Goal: Information Seeking & Learning: Learn about a topic

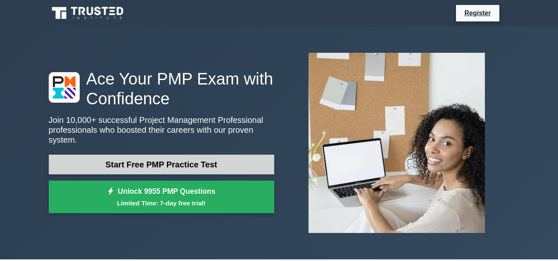
click at [166, 161] on link "Start Free PMP Practice Test" at bounding box center [161, 165] width 225 height 20
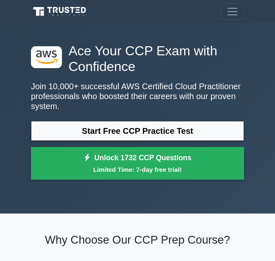
click at [103, 135] on link "Start Free CCP Practice Test" at bounding box center [137, 131] width 213 height 20
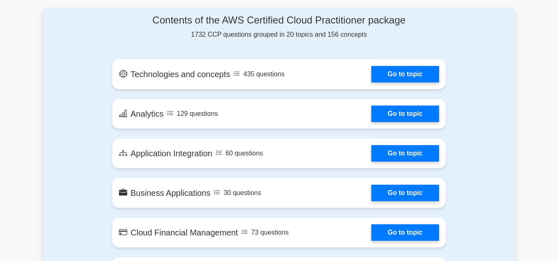
scroll to position [436, 0]
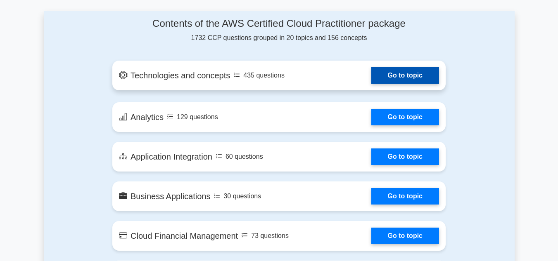
click at [275, 74] on link "Go to topic" at bounding box center [405, 75] width 68 height 17
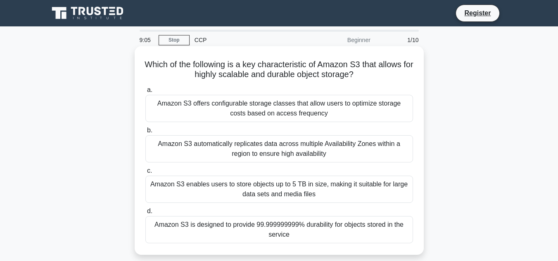
click at [242, 153] on div "Amazon S3 automatically replicates data across multiple Availability Zones with…" at bounding box center [279, 148] width 268 height 27
click at [145, 133] on input "b. Amazon S3 automatically replicates data across multiple Availability Zones w…" at bounding box center [145, 130] width 0 height 5
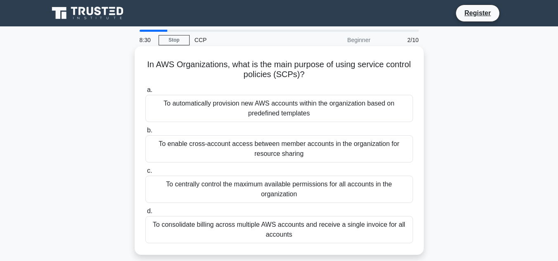
click at [193, 195] on div "To centrally control the maximum available permissions for all accounts in the …" at bounding box center [279, 189] width 268 height 27
click at [145, 174] on input "c. To centrally control the maximum available permissions for all accounts in t…" at bounding box center [145, 170] width 0 height 5
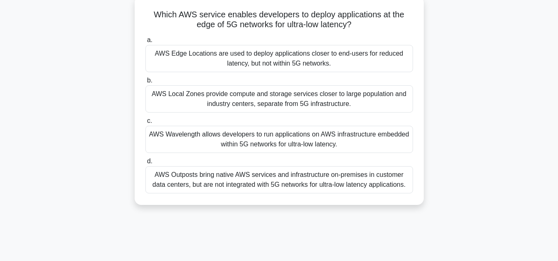
scroll to position [50, 0]
click at [182, 99] on div "AWS Local Zones provide compute and storage services closer to large population…" at bounding box center [279, 98] width 268 height 27
click at [145, 83] on input "b. AWS Local Zones provide compute and storage services closer to large populat…" at bounding box center [145, 80] width 0 height 5
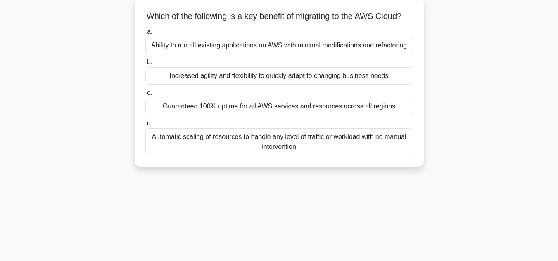
scroll to position [0, 0]
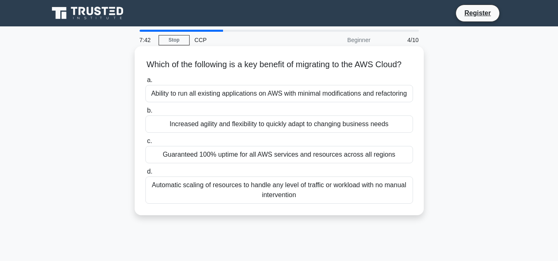
click at [223, 102] on div "Ability to run all existing applications on AWS with minimal modifications and …" at bounding box center [279, 93] width 268 height 17
click at [145, 83] on input "a. Ability to run all existing applications on AWS with minimal modifications a…" at bounding box center [145, 80] width 0 height 5
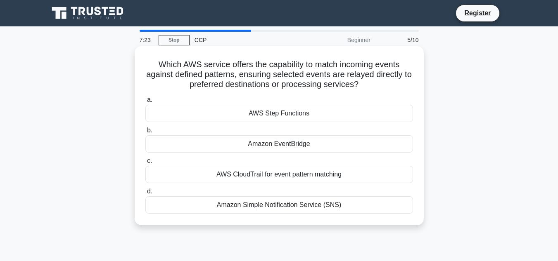
click at [275, 142] on div "Amazon EventBridge" at bounding box center [279, 143] width 268 height 17
click at [145, 133] on input "b. Amazon EventBridge" at bounding box center [145, 130] width 0 height 5
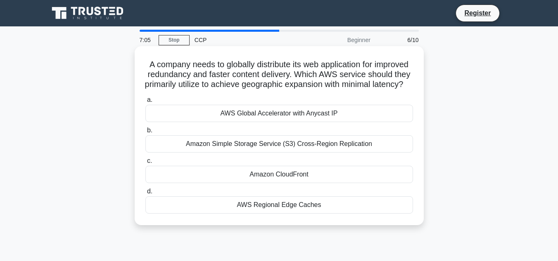
click at [226, 120] on div "AWS Global Accelerator with Anycast IP" at bounding box center [279, 113] width 268 height 17
click at [145, 103] on input "a. AWS Global Accelerator with Anycast IP" at bounding box center [145, 99] width 0 height 5
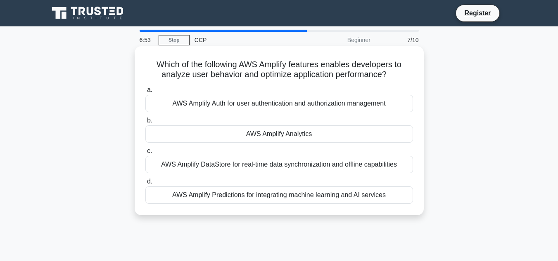
click at [182, 170] on div "AWS Amplify DataStore for real-time data synchronization and offline capabiliti…" at bounding box center [279, 164] width 268 height 17
click at [145, 154] on input "c. AWS Amplify DataStore for real-time data synchronization and offline capabil…" at bounding box center [145, 151] width 0 height 5
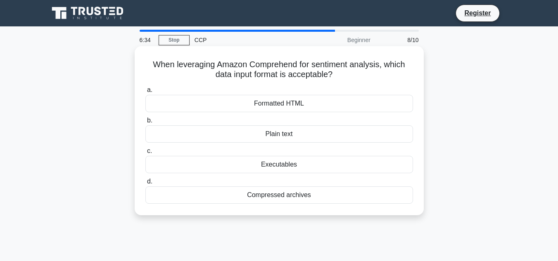
click at [265, 196] on div "Compressed archives" at bounding box center [279, 195] width 268 height 17
click at [145, 185] on input "d. Compressed archives" at bounding box center [145, 181] width 0 height 5
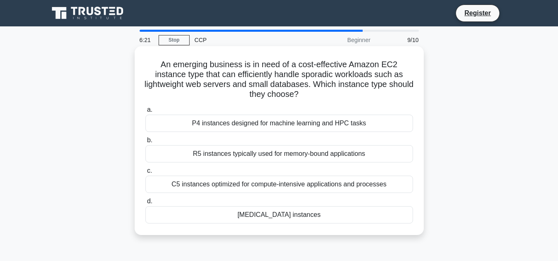
click at [275, 152] on div "R5 instances typically used for memory-bound applications" at bounding box center [279, 153] width 268 height 17
click at [145, 143] on input "b. R5 instances typically used for memory-bound applications" at bounding box center [145, 140] width 0 height 5
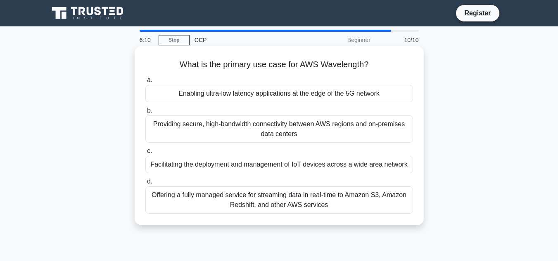
click at [205, 90] on div "Enabling ultra-low latency applications at the edge of the 5G network" at bounding box center [279, 93] width 268 height 17
click at [145, 83] on input "a. Enabling ultra-low latency applications at the edge of the 5G network" at bounding box center [145, 80] width 0 height 5
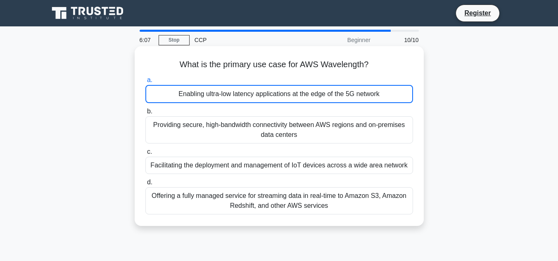
click at [205, 90] on div "Enabling ultra-low latency applications at the edge of the 5G network" at bounding box center [279, 94] width 268 height 18
click at [145, 83] on input "a. Enabling ultra-low latency applications at the edge of the 5G network" at bounding box center [145, 80] width 0 height 5
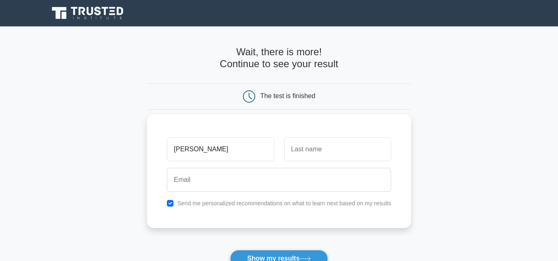
type input "[PERSON_NAME]"
click at [291, 148] on input "text" at bounding box center [337, 149] width 107 height 24
type input "s"
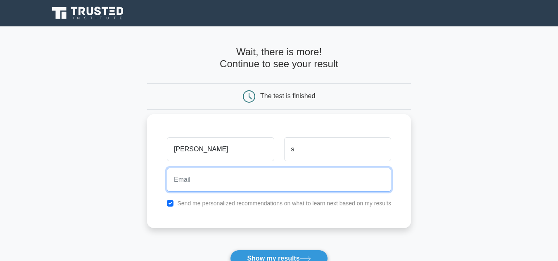
click at [271, 190] on input "email" at bounding box center [279, 180] width 224 height 24
type input "[EMAIL_ADDRESS][DOMAIN_NAME]"
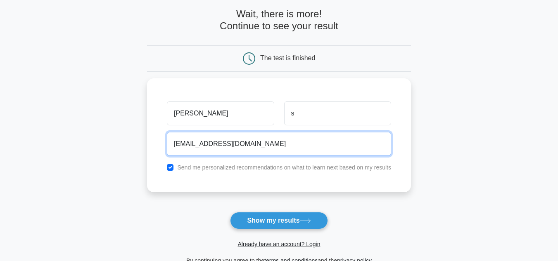
scroll to position [57, 0]
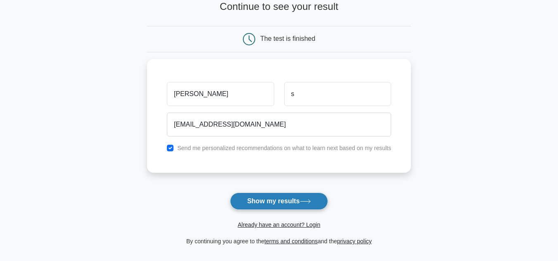
click at [274, 205] on button "Show my results" at bounding box center [278, 201] width 97 height 17
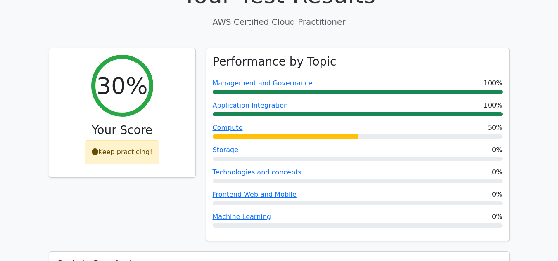
scroll to position [282, 0]
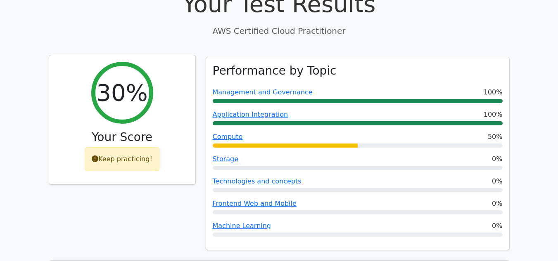
click at [114, 147] on div "Keep practicing!" at bounding box center [122, 159] width 75 height 24
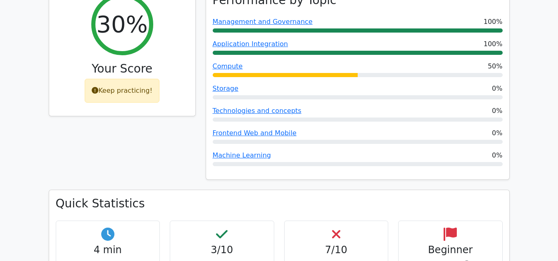
scroll to position [353, 0]
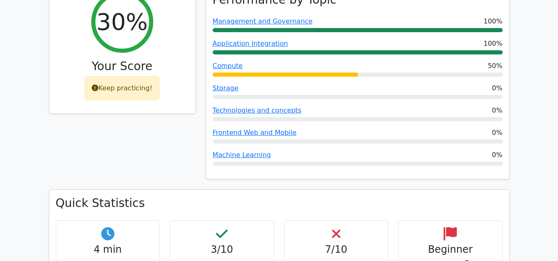
click at [127, 76] on div "Keep practicing!" at bounding box center [122, 88] width 75 height 24
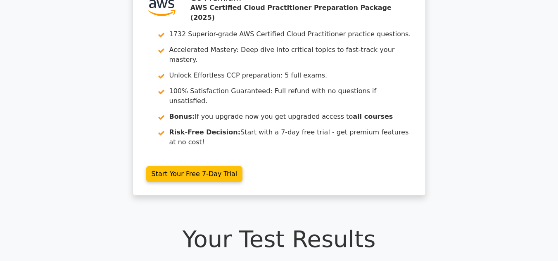
scroll to position [0, 0]
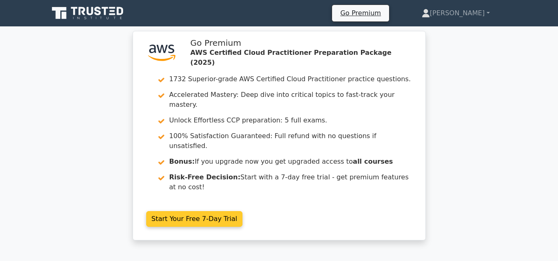
click at [171, 211] on link "Start Your Free 7-Day Trial" at bounding box center [194, 219] width 97 height 16
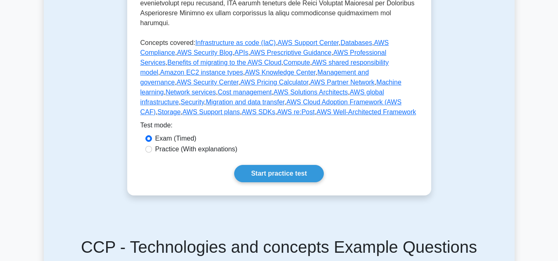
scroll to position [422, 0]
click at [275, 166] on link "Start practice test" at bounding box center [279, 174] width 90 height 17
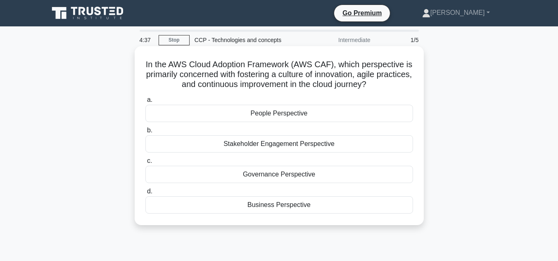
click at [248, 201] on div "Business Perspective" at bounding box center [279, 205] width 268 height 17
click at [145, 194] on input "d. Business Perspective" at bounding box center [145, 191] width 0 height 5
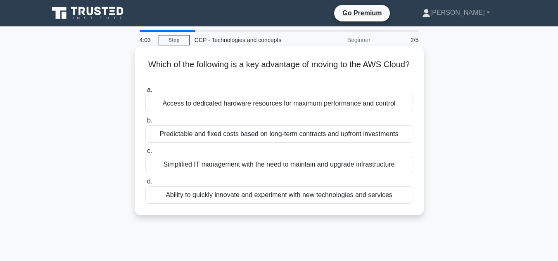
click at [225, 163] on div "Simplified IT management with the need to maintain and upgrade infrastructure" at bounding box center [279, 164] width 268 height 17
click at [145, 154] on input "c. Simplified IT management with the need to maintain and upgrade infrastructure" at bounding box center [145, 151] width 0 height 5
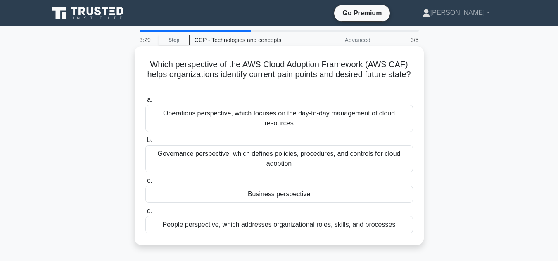
click at [217, 116] on div "Operations perspective, which focuses on the day-to-day management of cloud res…" at bounding box center [279, 118] width 268 height 27
click at [145, 103] on input "a. Operations perspective, which focuses on the day-to-day management of cloud …" at bounding box center [145, 99] width 0 height 5
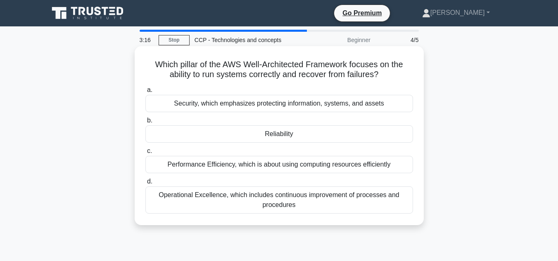
click at [194, 165] on div "Performance Efficiency, which is about using computing resources efficiently" at bounding box center [279, 164] width 268 height 17
click at [145, 154] on input "c. Performance Efficiency, which is about using computing resources efficiently" at bounding box center [145, 151] width 0 height 5
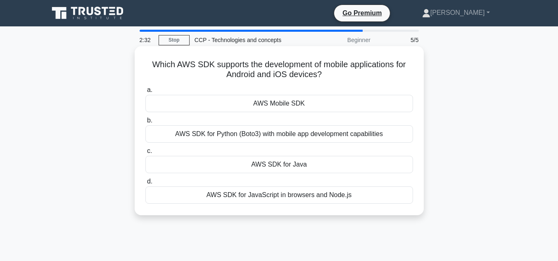
click at [286, 104] on div "AWS Mobile SDK" at bounding box center [279, 103] width 268 height 17
click at [145, 93] on input "a. AWS Mobile SDK" at bounding box center [145, 90] width 0 height 5
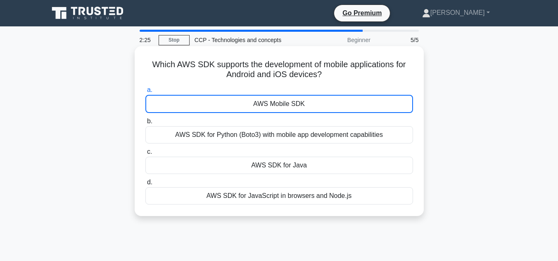
click at [195, 133] on div "AWS SDK for Python (Boto3) with mobile app development capabilities" at bounding box center [279, 134] width 268 height 17
click at [145, 124] on input "b. AWS SDK for Python (Boto3) with mobile app development capabilities" at bounding box center [145, 121] width 0 height 5
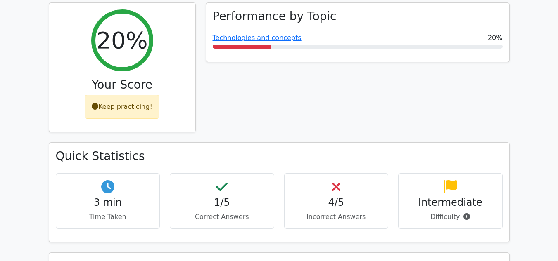
scroll to position [337, 0]
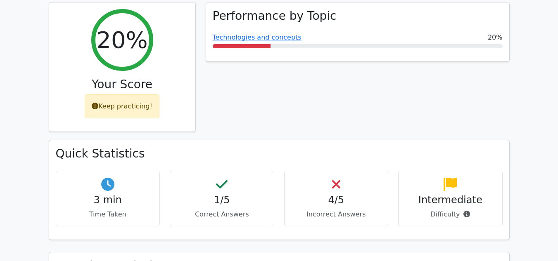
click at [232, 187] on div "1/5 Correct Answers" at bounding box center [222, 199] width 104 height 56
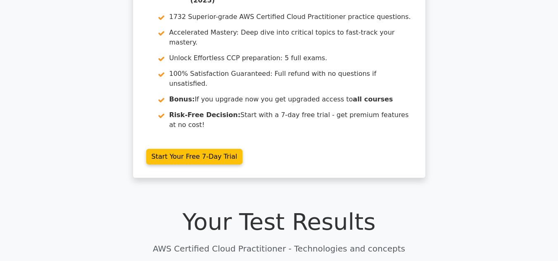
scroll to position [0, 0]
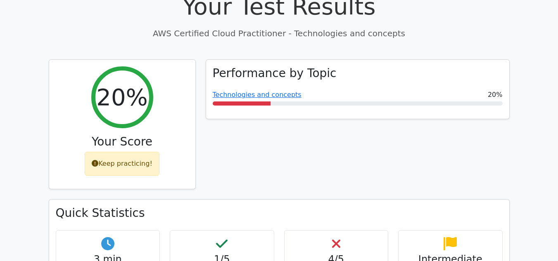
scroll to position [280, 0]
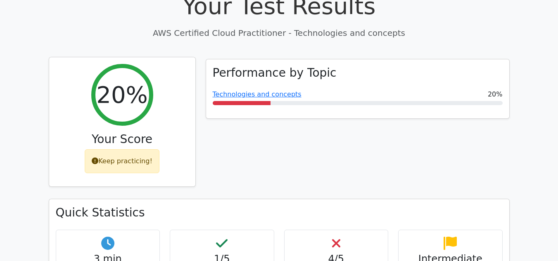
click at [138, 149] on div "Keep practicing!" at bounding box center [122, 161] width 75 height 24
click at [123, 133] on div "Your Score" at bounding box center [122, 141] width 133 height 17
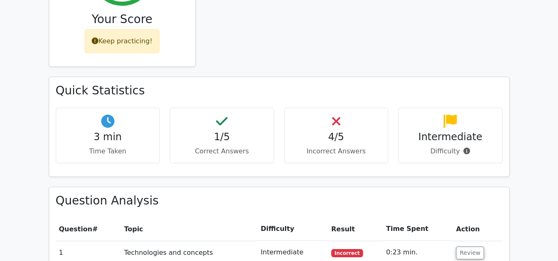
scroll to position [403, 0]
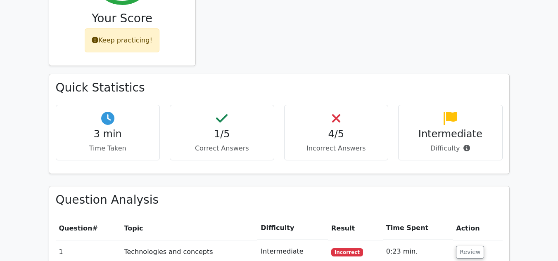
click at [355, 128] on h4 "4/5" at bounding box center [336, 134] width 90 height 12
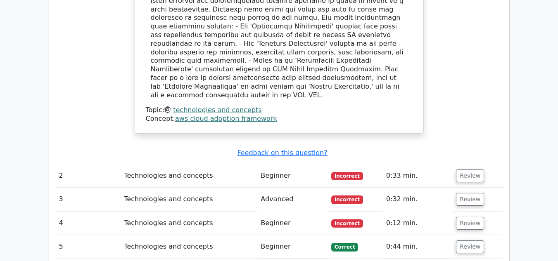
scroll to position [900, 0]
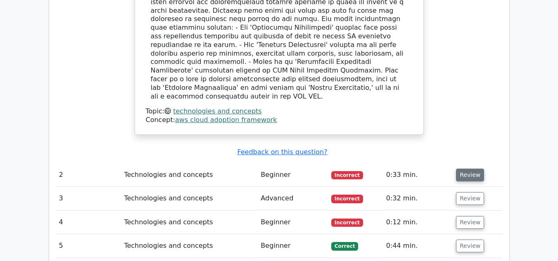
click at [462, 169] on button "Review" at bounding box center [470, 175] width 28 height 13
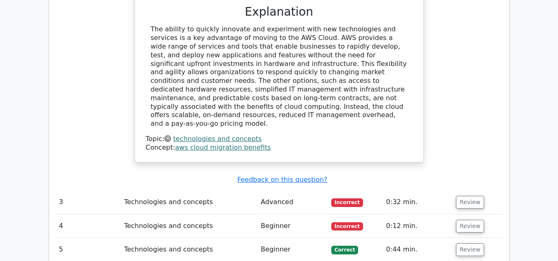
scroll to position [1276, 0]
click at [469, 220] on button "Review" at bounding box center [470, 226] width 28 height 13
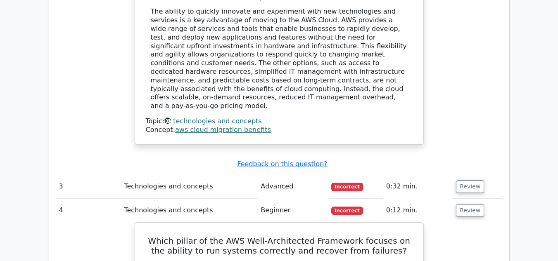
scroll to position [1291, 0]
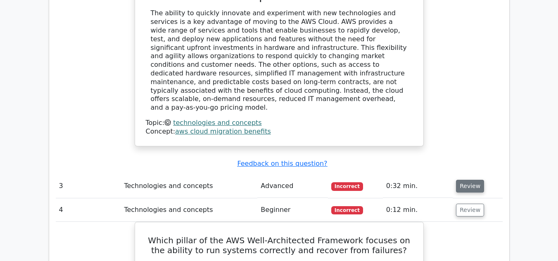
click at [469, 180] on button "Review" at bounding box center [470, 186] width 28 height 13
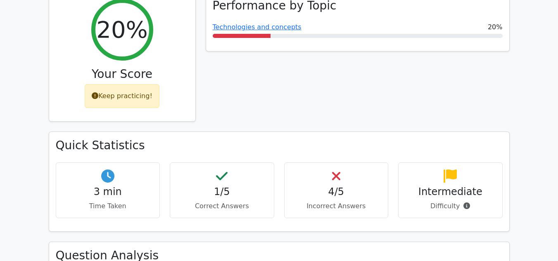
scroll to position [315, 0]
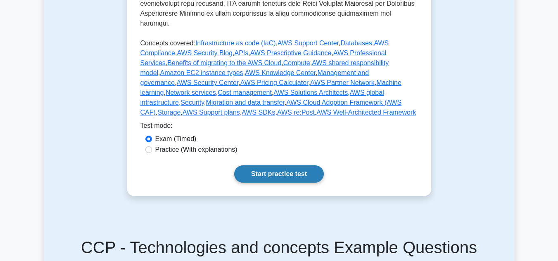
click at [277, 166] on link "Start practice test" at bounding box center [279, 174] width 90 height 17
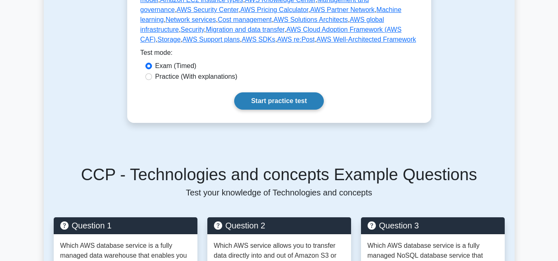
scroll to position [495, 0]
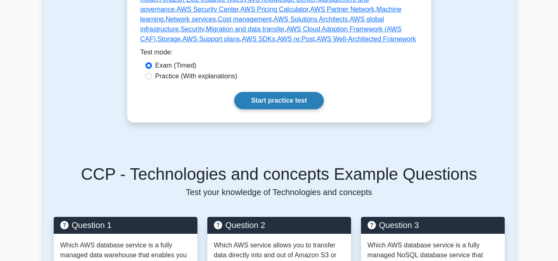
click at [258, 92] on link "Start practice test" at bounding box center [279, 100] width 90 height 17
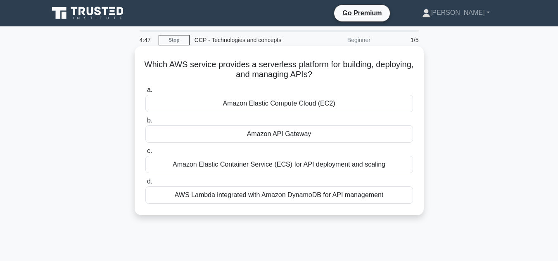
click at [160, 161] on div "Amazon Elastic Container Service (ECS) for API deployment and scaling" at bounding box center [279, 164] width 268 height 17
click at [145, 154] on input "c. Amazon Elastic Container Service (ECS) for API deployment and scaling" at bounding box center [145, 151] width 0 height 5
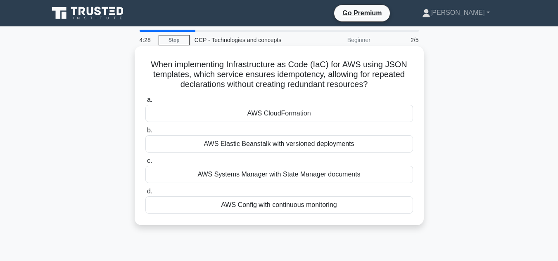
click at [191, 208] on div "AWS Config with continuous monitoring" at bounding box center [279, 205] width 268 height 17
click at [145, 194] on input "d. AWS Config with continuous monitoring" at bounding box center [145, 191] width 0 height 5
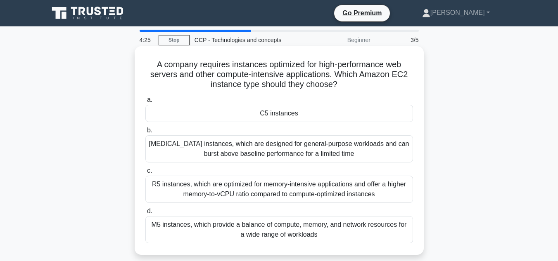
click at [174, 190] on div "R5 instances, which are optimized for memory-intensive applications and offer a…" at bounding box center [279, 189] width 268 height 27
click at [145, 174] on input "c. R5 instances, which are optimized for memory-intensive applications and offe…" at bounding box center [145, 170] width 0 height 5
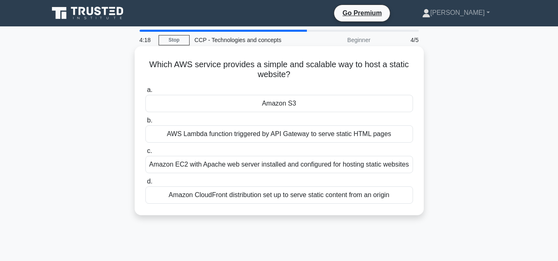
click at [150, 130] on div "AWS Lambda function triggered by API Gateway to serve static HTML pages" at bounding box center [279, 134] width 268 height 17
click at [145, 123] on input "b. AWS Lambda function triggered by API Gateway to serve static HTML pages" at bounding box center [145, 120] width 0 height 5
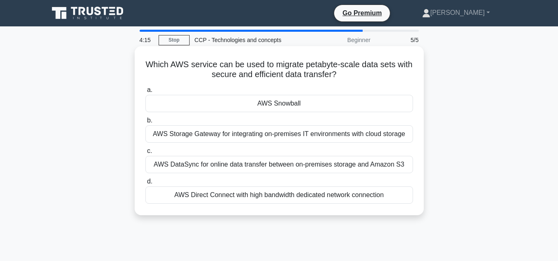
click at [161, 109] on div "AWS Snowball" at bounding box center [279, 103] width 268 height 17
click at [145, 93] on input "a. AWS Snowball" at bounding box center [145, 90] width 0 height 5
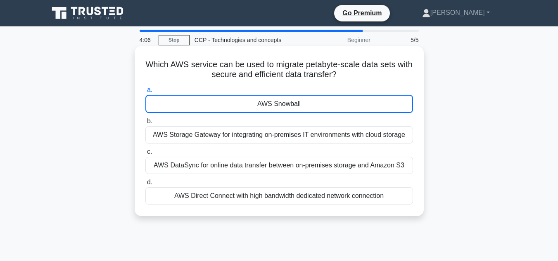
click at [154, 161] on div "AWS DataSync for online data transfer between on-premises storage and Amazon S3" at bounding box center [279, 165] width 268 height 17
click at [145, 155] on input "c. AWS DataSync for online data transfer between on-premises storage and Amazon…" at bounding box center [145, 151] width 0 height 5
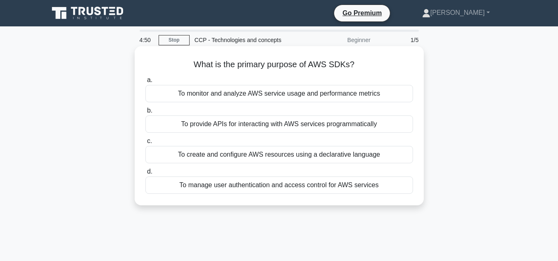
click at [193, 121] on div "To provide APIs for interacting with AWS services programmatically" at bounding box center [279, 124] width 268 height 17
click at [145, 114] on input "b. To provide APIs for interacting with AWS services programmatically" at bounding box center [145, 110] width 0 height 5
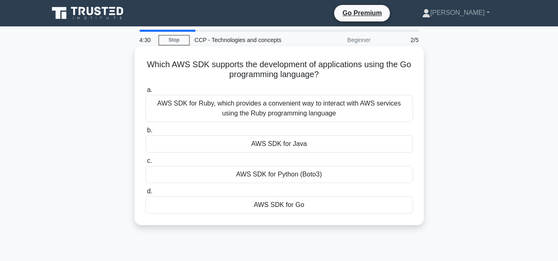
click at [226, 109] on div "AWS SDK for Ruby, which provides a convenient way to interact with AWS services…" at bounding box center [279, 108] width 268 height 27
click at [145, 93] on input "a. AWS SDK for Ruby, which provides a convenient way to interact with AWS servi…" at bounding box center [145, 90] width 0 height 5
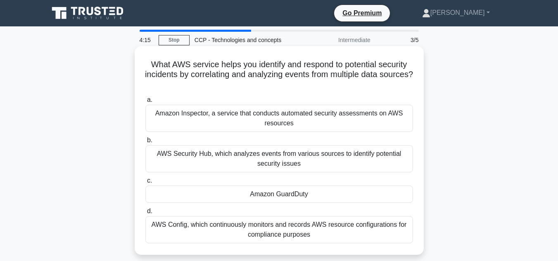
click at [187, 193] on div "Amazon GuardDuty" at bounding box center [279, 194] width 268 height 17
click at [145, 184] on input "c. Amazon GuardDuty" at bounding box center [145, 180] width 0 height 5
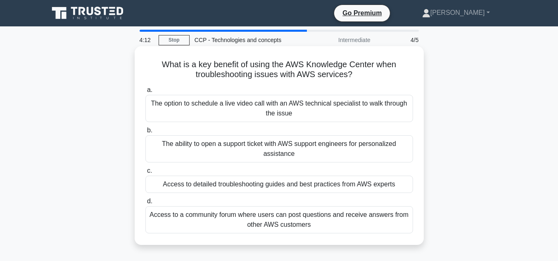
click at [178, 145] on div "The ability to open a support ticket with AWS support engineers for personalize…" at bounding box center [279, 148] width 268 height 27
click at [145, 133] on input "b. The ability to open a support ticket with AWS support engineers for personal…" at bounding box center [145, 130] width 0 height 5
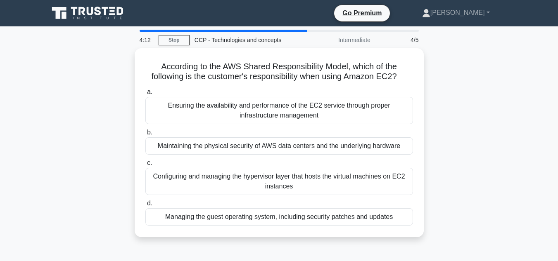
click at [178, 145] on div "Maintaining the physical security of AWS data centers and the underlying hardwa…" at bounding box center [279, 145] width 268 height 17
click at [145, 135] on input "b. Maintaining the physical security of AWS data centers and the underlying har…" at bounding box center [145, 132] width 0 height 5
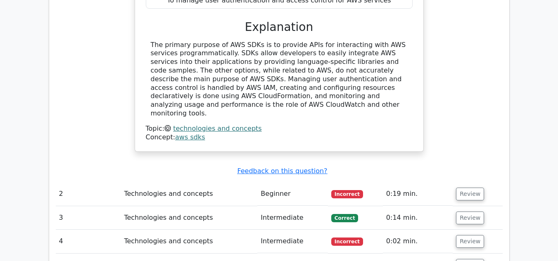
scroll to position [792, 0]
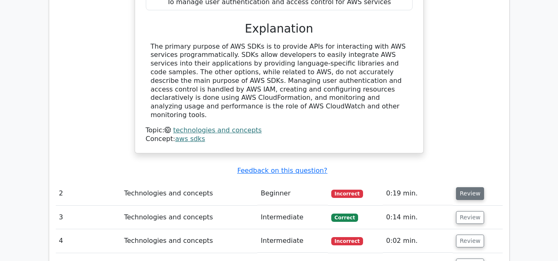
click at [465, 187] on button "Review" at bounding box center [470, 193] width 28 height 13
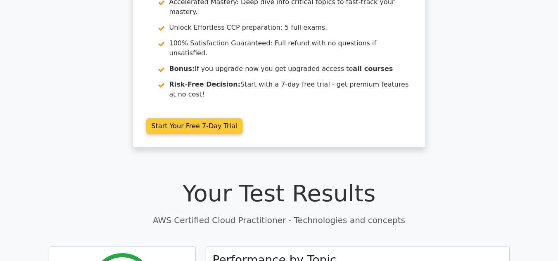
scroll to position [64, 0]
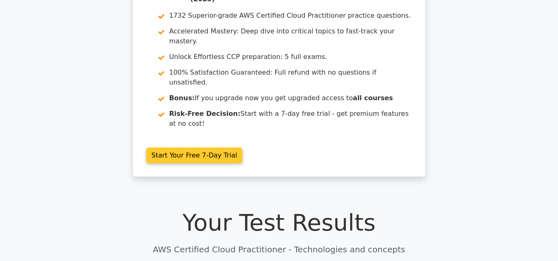
click at [173, 151] on div ".st0{fill:#252F3E;} .st1{fill-rule:evenodd;clip-rule:evenodd;fill:#FF9900;} Go …" at bounding box center [279, 79] width 300 height 220
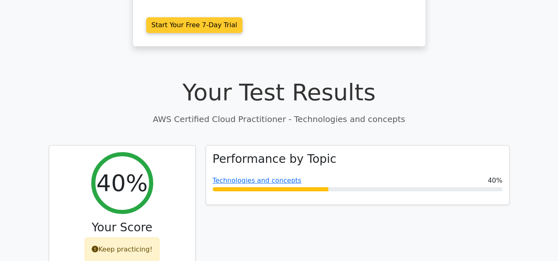
scroll to position [194, 0]
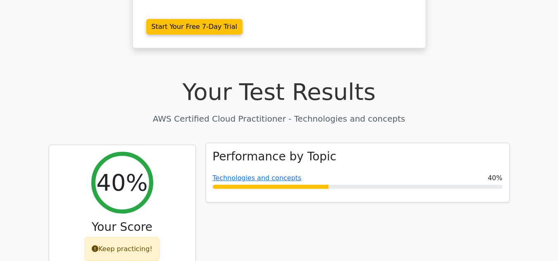
click at [301, 150] on h3 "Performance by Topic" at bounding box center [275, 157] width 124 height 14
click at [264, 174] on link "Technologies and concepts" at bounding box center [257, 178] width 89 height 8
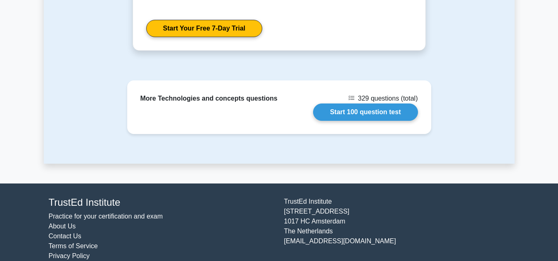
scroll to position [1168, 0]
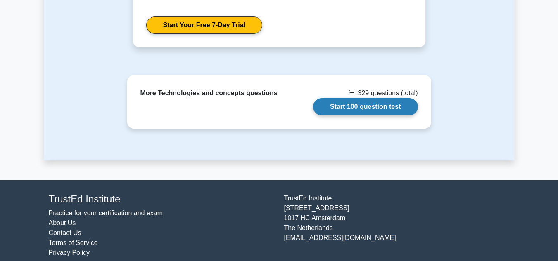
click at [361, 102] on link "Start 100 question test" at bounding box center [365, 106] width 105 height 17
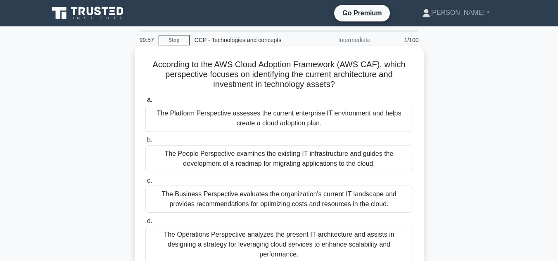
click at [213, 147] on div "The People Perspective examines the existing IT infrastructure and guides the d…" at bounding box center [279, 158] width 268 height 27
click at [145, 143] on input "b. The People Perspective examines the existing IT infrastructure and guides th…" at bounding box center [145, 140] width 0 height 5
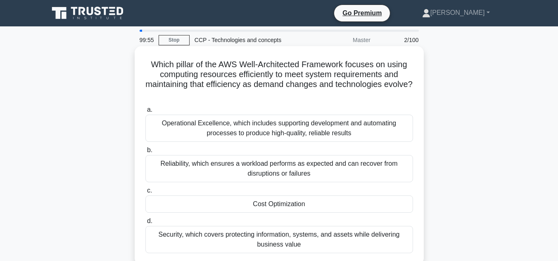
click at [211, 168] on div "Reliability, which ensures a workload performs as expected and can recover from…" at bounding box center [279, 168] width 268 height 27
click at [145, 153] on input "b. Reliability, which ensures a workload performs as expected and can recover f…" at bounding box center [145, 150] width 0 height 5
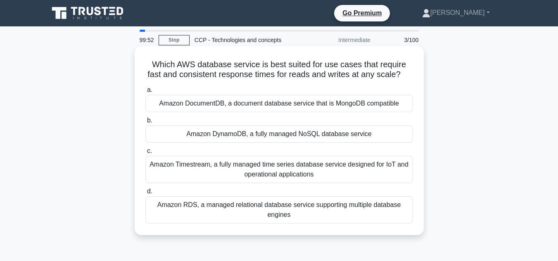
click at [225, 129] on div "Amazon DynamoDB, a fully managed NoSQL database service" at bounding box center [279, 134] width 268 height 17
click at [145, 123] on input "b. Amazon DynamoDB, a fully managed NoSQL database service" at bounding box center [145, 120] width 0 height 5
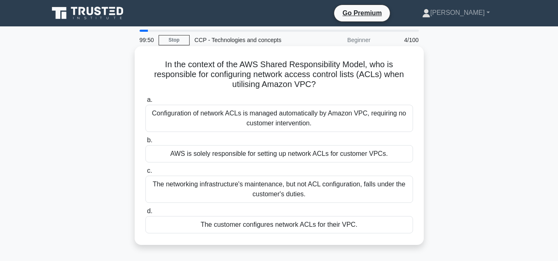
click at [192, 185] on div "The networking infrastructure's maintenance, but not ACL configuration, falls u…" at bounding box center [279, 189] width 268 height 27
click at [145, 174] on input "c. The networking infrastructure's maintenance, but not ACL configuration, fall…" at bounding box center [145, 170] width 0 height 5
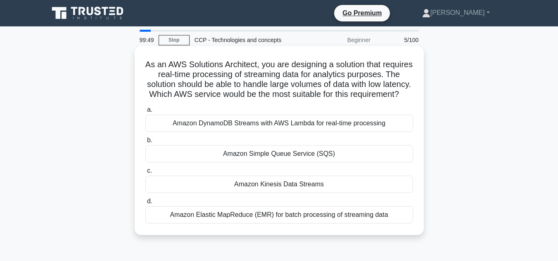
click at [224, 163] on div "Amazon Simple Queue Service (SQS)" at bounding box center [279, 153] width 268 height 17
click at [145, 143] on input "b. Amazon Simple Queue Service (SQS)" at bounding box center [145, 140] width 0 height 5
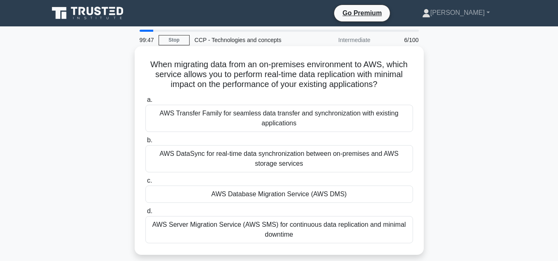
click at [242, 165] on div "AWS DataSync for real-time data synchronization between on-premises and AWS sto…" at bounding box center [279, 158] width 268 height 27
click at [145, 143] on input "b. AWS DataSync for real-time data synchronization between on-premises and AWS …" at bounding box center [145, 140] width 0 height 5
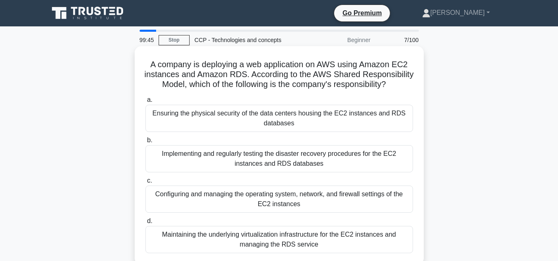
click at [252, 173] on div "Implementing and regularly testing the disaster recovery procedures for the EC2…" at bounding box center [279, 158] width 268 height 27
click at [145, 143] on input "b. Implementing and regularly testing the disaster recovery procedures for the …" at bounding box center [145, 140] width 0 height 5
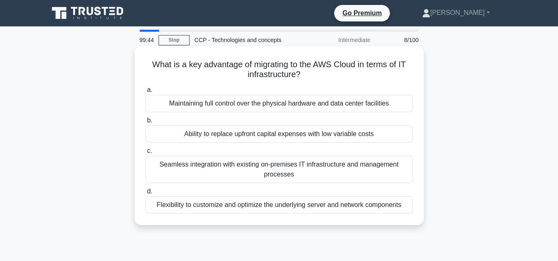
click at [251, 153] on label "c. Seamless integration with existing on-premises IT infrastructure and managem…" at bounding box center [279, 164] width 268 height 37
click at [145, 153] on input "c. Seamless integration with existing on-premises IT infrastructure and managem…" at bounding box center [145, 151] width 0 height 5
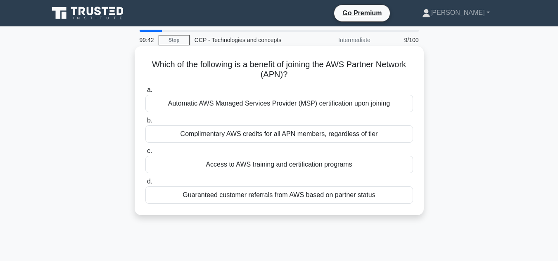
click at [256, 168] on div "Access to AWS training and certification programs" at bounding box center [279, 164] width 268 height 17
click at [145, 154] on input "c. Access to AWS training and certification programs" at bounding box center [145, 151] width 0 height 5
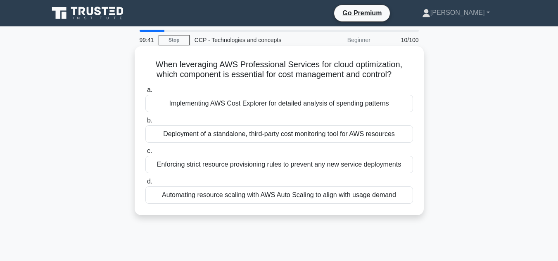
click at [248, 133] on div "Deployment of a standalone, third-party cost monitoring tool for AWS resources" at bounding box center [279, 134] width 268 height 17
click at [145, 123] on input "b. Deployment of a standalone, third-party cost monitoring tool for AWS resourc…" at bounding box center [145, 120] width 0 height 5
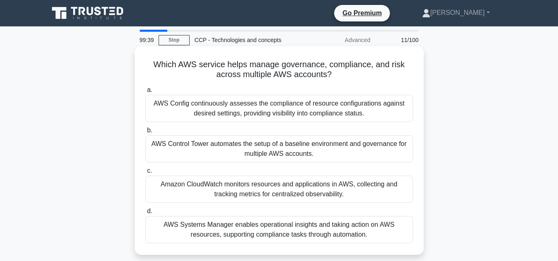
click at [239, 154] on div "AWS Control Tower automates the setup of a baseline environment and governance …" at bounding box center [279, 148] width 268 height 27
click at [145, 133] on input "b. AWS Control Tower automates the setup of a baseline environment and governan…" at bounding box center [145, 130] width 0 height 5
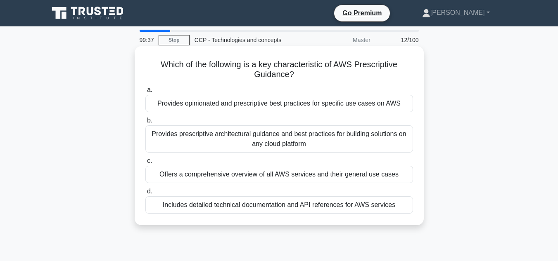
click at [249, 136] on div "Provides prescriptive architectural guidance and best practices for building so…" at bounding box center [279, 139] width 268 height 27
click at [145, 123] on input "b. Provides prescriptive architectural guidance and best practices for building…" at bounding box center [145, 120] width 0 height 5
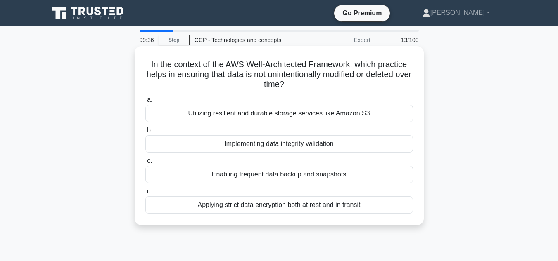
click at [234, 201] on div "Applying strict data encryption both at rest and in transit" at bounding box center [279, 205] width 268 height 17
click at [145, 194] on input "d. Applying strict data encryption both at rest and in transit" at bounding box center [145, 191] width 0 height 5
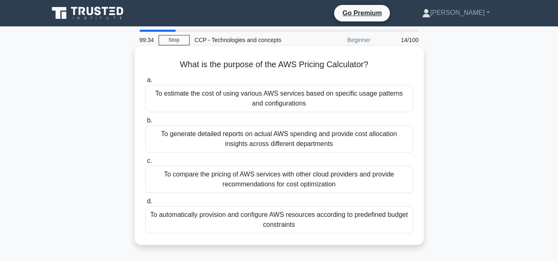
click at [242, 145] on div "To generate detailed reports on actual AWS spending and provide cost allocation…" at bounding box center [279, 139] width 268 height 27
click at [145, 123] on input "b. To generate detailed reports on actual AWS spending and provide cost allocat…" at bounding box center [145, 120] width 0 height 5
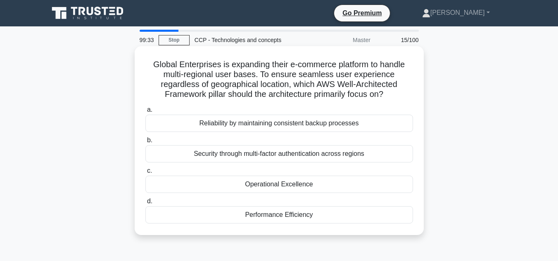
click at [243, 190] on div "Operational Excellence" at bounding box center [279, 184] width 268 height 17
click at [145, 174] on input "c. Operational Excellence" at bounding box center [145, 170] width 0 height 5
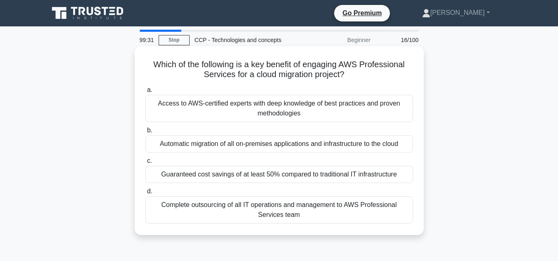
click at [249, 142] on div "Automatic migration of all on-premises applications and infrastructure to the c…" at bounding box center [279, 143] width 268 height 17
click at [145, 133] on input "b. Automatic migration of all on-premises applications and infrastructure to th…" at bounding box center [145, 130] width 0 height 5
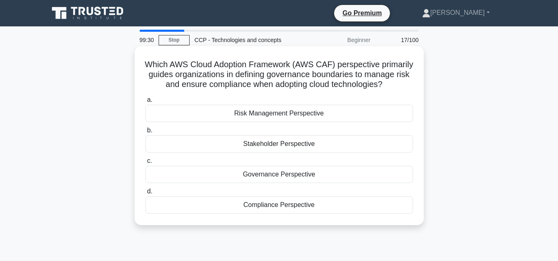
click at [242, 183] on div "Governance Perspective" at bounding box center [279, 174] width 268 height 17
click at [145, 164] on input "c. Governance Perspective" at bounding box center [145, 161] width 0 height 5
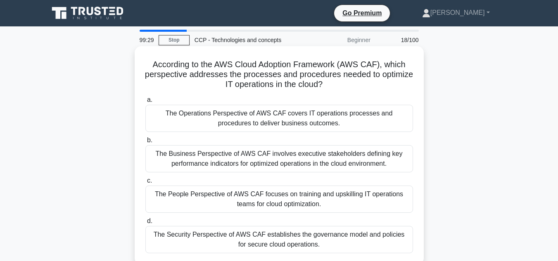
click at [242, 150] on div "The Business Perspective of AWS CAF involves executive stakeholders defining ke…" at bounding box center [279, 158] width 268 height 27
click at [145, 143] on input "b. The Business Perspective of AWS CAF involves executive stakeholders defining…" at bounding box center [145, 140] width 0 height 5
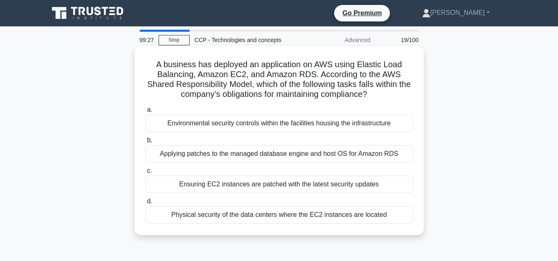
click at [237, 189] on div "Ensuring EC2 instances are patched with the latest security updates" at bounding box center [279, 184] width 268 height 17
click at [145, 174] on input "c. Ensuring EC2 instances are patched with the latest security updates" at bounding box center [145, 170] width 0 height 5
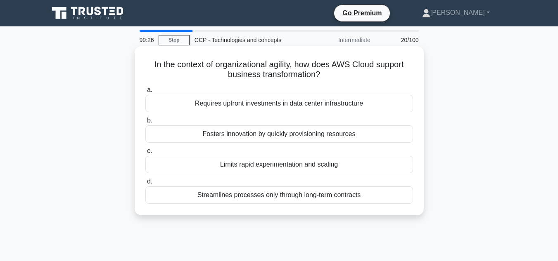
click at [244, 156] on div "Limits rapid experimentation and scaling" at bounding box center [279, 164] width 268 height 17
click at [145, 154] on input "c. Limits rapid experimentation and scaling" at bounding box center [145, 151] width 0 height 5
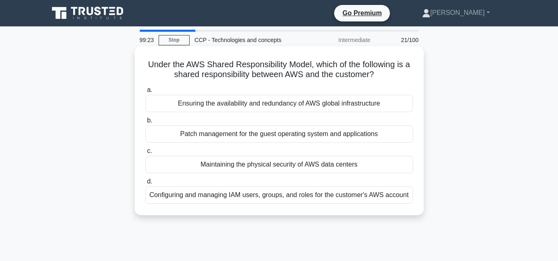
click at [253, 170] on div "Maintaining the physical security of AWS data centers" at bounding box center [279, 164] width 268 height 17
click at [145, 154] on input "c. Maintaining the physical security of AWS data centers" at bounding box center [145, 151] width 0 height 5
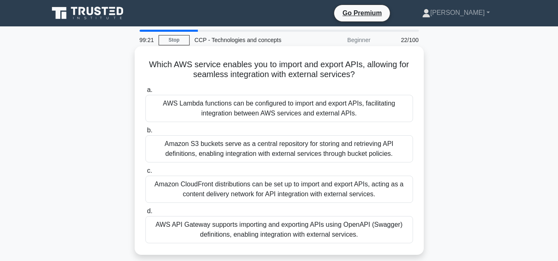
click at [263, 156] on div "Amazon S3 buckets serve as a central repository for storing and retrieving API …" at bounding box center [279, 148] width 268 height 27
click at [145, 133] on input "b. Amazon S3 buckets serve as a central repository for storing and retrieving A…" at bounding box center [145, 130] width 0 height 5
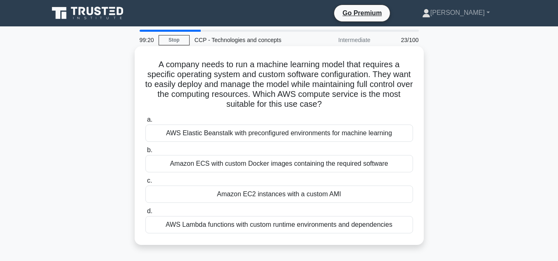
click at [256, 168] on div "Amazon ECS with custom Docker images containing the required software" at bounding box center [279, 163] width 268 height 17
click at [145, 153] on input "b. Amazon ECS with custom Docker images containing the required software" at bounding box center [145, 150] width 0 height 5
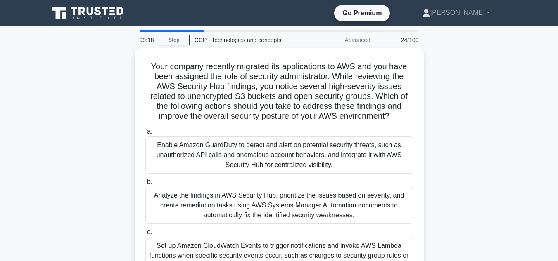
click at [256, 167] on div "Enable Amazon GuardDuty to detect and alert on potential security threats, such…" at bounding box center [279, 155] width 268 height 37
click at [145, 135] on input "a. Enable Amazon GuardDuty to detect and alert on potential security threats, s…" at bounding box center [145, 131] width 0 height 5
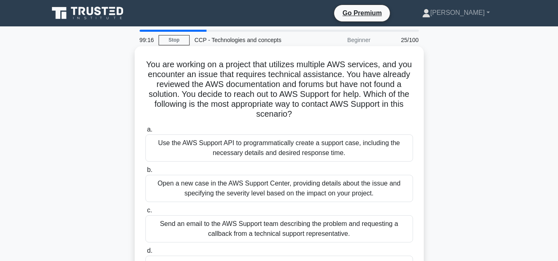
click at [254, 187] on div "Open a new case in the AWS Support Center, providing details about the issue an…" at bounding box center [279, 188] width 268 height 27
click at [145, 173] on input "b. Open a new case in the AWS Support Center, providing details about the issue…" at bounding box center [145, 170] width 0 height 5
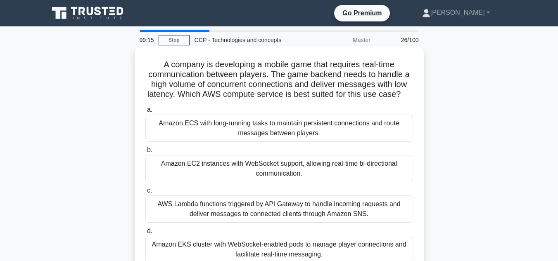
click at [259, 201] on div "AWS Lambda functions triggered by API Gateway to handle incoming requests and d…" at bounding box center [279, 209] width 268 height 27
click at [145, 194] on input "c. AWS Lambda functions triggered by API Gateway to handle incoming requests an…" at bounding box center [145, 190] width 0 height 5
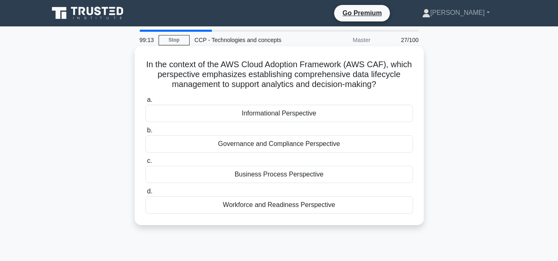
click at [261, 171] on div "Business Process Perspective" at bounding box center [279, 174] width 268 height 17
click at [145, 164] on input "c. Business Process Perspective" at bounding box center [145, 161] width 0 height 5
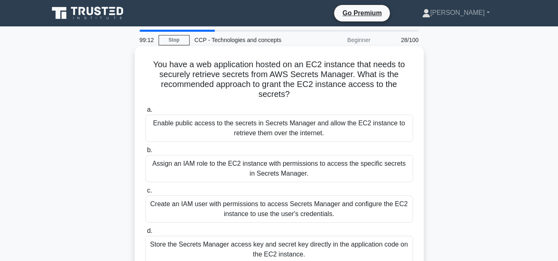
click at [262, 212] on div "Create an IAM user with permissions to access Secrets Manager and configure the…" at bounding box center [279, 209] width 268 height 27
click at [145, 194] on input "c. Create an IAM user with permissions to access Secrets Manager and configure …" at bounding box center [145, 190] width 0 height 5
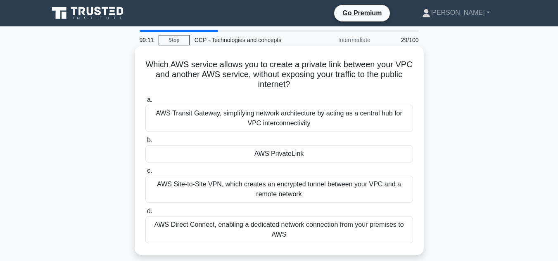
click at [262, 218] on div "AWS Direct Connect, enabling a dedicated network connection from your premises …" at bounding box center [279, 229] width 268 height 27
click at [145, 214] on input "d. AWS Direct Connect, enabling a dedicated network connection from your premis…" at bounding box center [145, 211] width 0 height 5
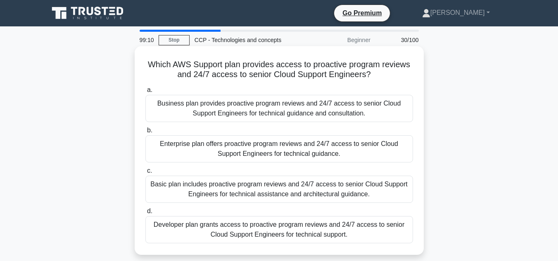
click at [270, 154] on div "Enterprise plan offers proactive program reviews and 24/7 access to senior Clou…" at bounding box center [279, 148] width 268 height 27
click at [145, 133] on input "b. Enterprise plan offers proactive program reviews and 24/7 access to senior C…" at bounding box center [145, 130] width 0 height 5
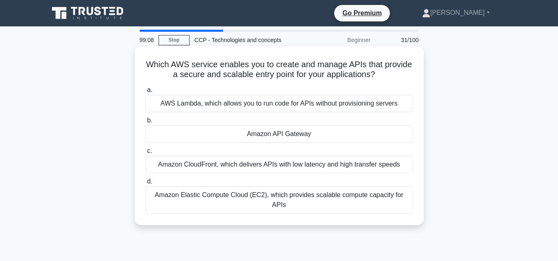
click at [266, 187] on div "Amazon Elastic Compute Cloud (EC2), which provides scalable compute capacity fo…" at bounding box center [279, 200] width 268 height 27
click at [145, 185] on input "d. Amazon Elastic Compute Cloud (EC2), which provides scalable compute capacity…" at bounding box center [145, 181] width 0 height 5
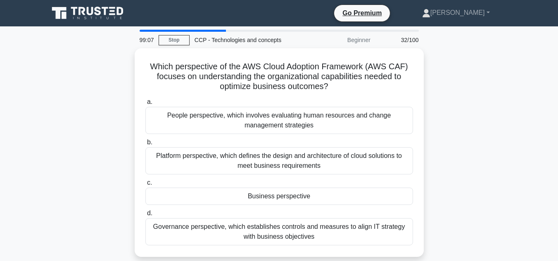
click at [270, 140] on label "b. Platform perspective, which defines the design and architecture of cloud sol…" at bounding box center [279, 155] width 268 height 37
click at [145, 140] on input "b. Platform perspective, which defines the design and architecture of cloud sol…" at bounding box center [145, 142] width 0 height 5
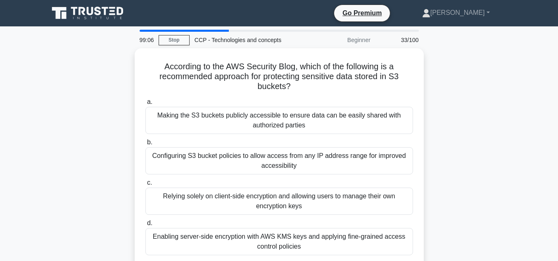
click at [270, 140] on label "b. Configuring S3 bucket policies to allow access from any IP address range for…" at bounding box center [279, 155] width 268 height 37
click at [145, 140] on input "b. Configuring S3 bucket policies to allow access from any IP address range for…" at bounding box center [145, 142] width 0 height 5
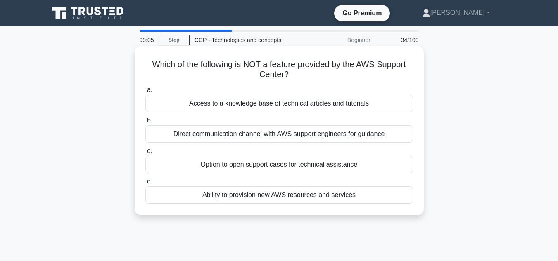
click at [270, 142] on div "Direct communication channel with AWS support engineers for guidance" at bounding box center [279, 134] width 268 height 17
click at [145, 123] on input "b. Direct communication channel with AWS support engineers for guidance" at bounding box center [145, 120] width 0 height 5
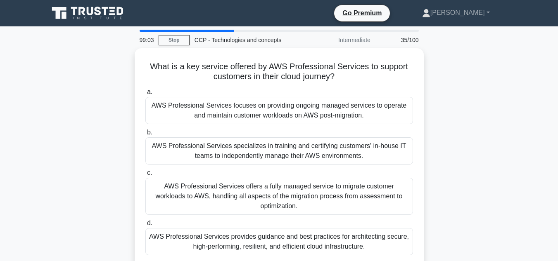
click at [267, 169] on label "c. AWS Professional Services offers a fully managed service to migrate customer…" at bounding box center [279, 191] width 268 height 47
click at [145, 171] on input "c. AWS Professional Services offers a fully managed service to migrate customer…" at bounding box center [145, 173] width 0 height 5
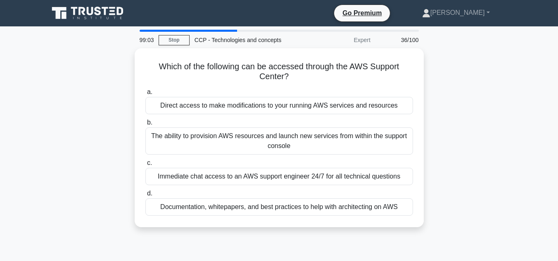
click at [267, 169] on div "Immediate chat access to an AWS support engineer 24/7 for all technical questio…" at bounding box center [279, 176] width 268 height 17
click at [145, 166] on input "c. Immediate chat access to an AWS support engineer 24/7 for all technical ques…" at bounding box center [145, 163] width 0 height 5
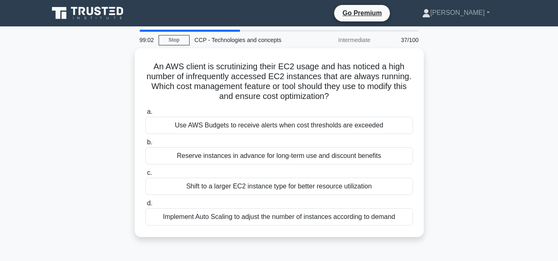
click at [267, 169] on label "c. Shift to a larger EC2 instance type for better resource utilization" at bounding box center [279, 181] width 268 height 27
click at [145, 171] on input "c. Shift to a larger EC2 instance type for better resource utilization" at bounding box center [145, 173] width 0 height 5
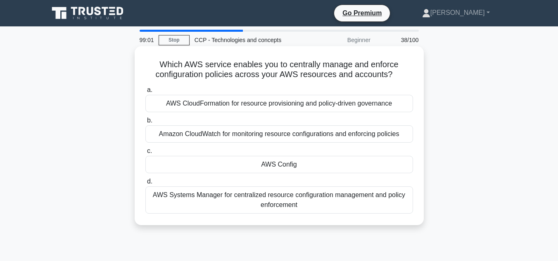
click at [267, 170] on div "AWS Config" at bounding box center [279, 164] width 268 height 17
click at [145, 154] on input "c. AWS Config" at bounding box center [145, 151] width 0 height 5
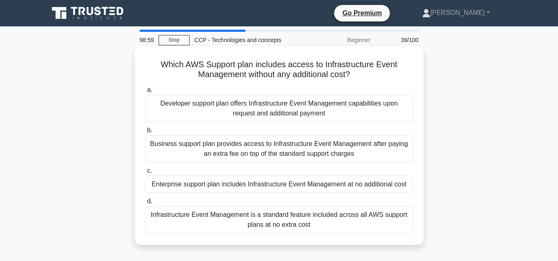
click at [270, 139] on div "Business support plan provides access to Infrastructure Event Management after …" at bounding box center [279, 148] width 268 height 27
click at [145, 133] on input "b. Business support plan provides access to Infrastructure Event Management aft…" at bounding box center [145, 130] width 0 height 5
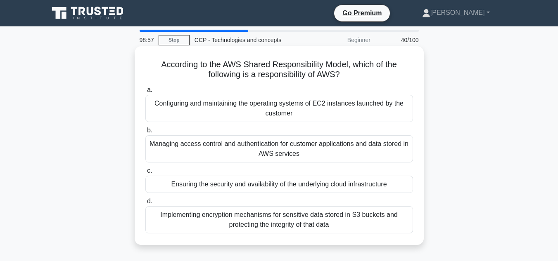
click at [276, 96] on div "Configuring and maintaining the operating systems of EC2 instances launched by …" at bounding box center [279, 108] width 268 height 27
click at [145, 93] on input "a. Configuring and maintaining the operating systems of EC2 instances launched …" at bounding box center [145, 90] width 0 height 5
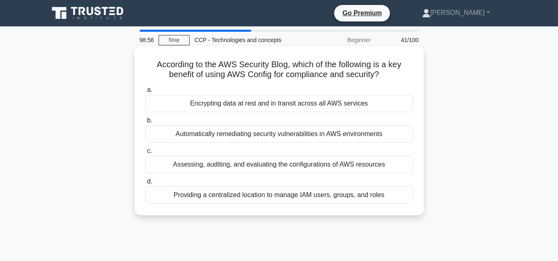
click at [261, 189] on div "Providing a centralized location to manage IAM users, groups, and roles" at bounding box center [279, 195] width 268 height 17
click at [145, 185] on input "d. Providing a centralized location to manage IAM users, groups, and roles" at bounding box center [145, 181] width 0 height 5
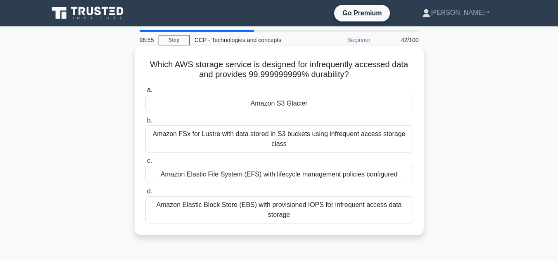
click at [274, 134] on div "Amazon FSx for Lustre with data stored in S3 buckets using infrequent access st…" at bounding box center [279, 139] width 268 height 27
click at [145, 123] on input "b. Amazon FSx for Lustre with data stored in S3 buckets using infrequent access…" at bounding box center [145, 120] width 0 height 5
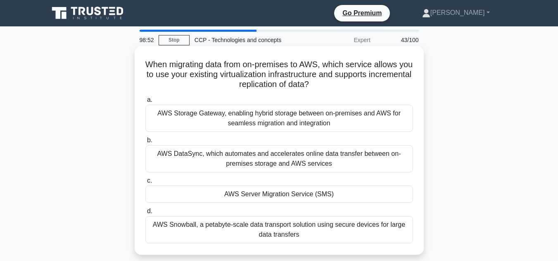
click at [263, 164] on div "AWS DataSync, which automates and accelerates online data transfer between on-p…" at bounding box center [279, 158] width 268 height 27
click at [145, 143] on input "b. AWS DataSync, which automates and accelerates online data transfer between o…" at bounding box center [145, 140] width 0 height 5
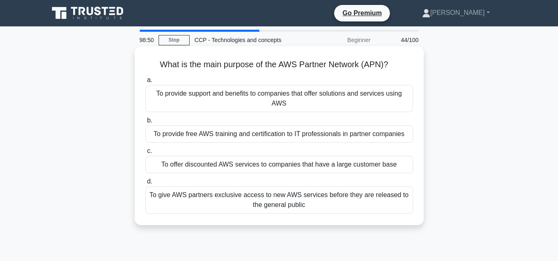
click at [259, 193] on div "To give AWS partners exclusive access to new AWS services before they are relea…" at bounding box center [279, 200] width 268 height 27
click at [145, 185] on input "d. To give AWS partners exclusive access to new AWS services before they are re…" at bounding box center [145, 181] width 0 height 5
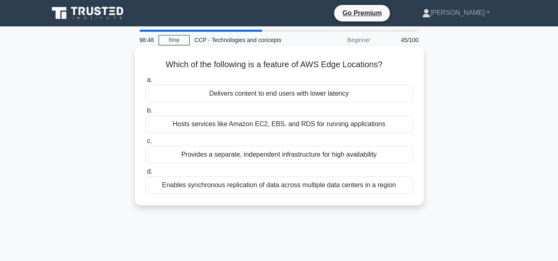
click at [264, 128] on div "Hosts services like Amazon EC2, EBS, and RDS for running applications" at bounding box center [279, 124] width 268 height 17
click at [145, 114] on input "b. Hosts services like Amazon EC2, EBS, and RDS for running applications" at bounding box center [145, 110] width 0 height 5
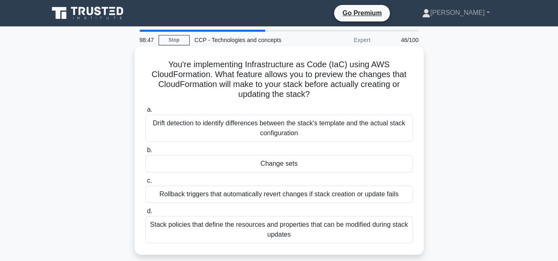
click at [255, 192] on div "Rollback triggers that automatically revert changes if stack creation or update…" at bounding box center [279, 194] width 268 height 17
click at [145, 184] on input "c. Rollback triggers that automatically revert changes if stack creation or upd…" at bounding box center [145, 180] width 0 height 5
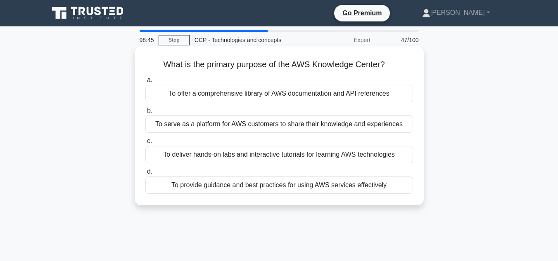
click at [264, 130] on div "To serve as a platform for AWS customers to share their knowledge and experienc…" at bounding box center [279, 124] width 268 height 17
click at [145, 114] on input "b. To serve as a platform for AWS customers to share their knowledge and experi…" at bounding box center [145, 110] width 0 height 5
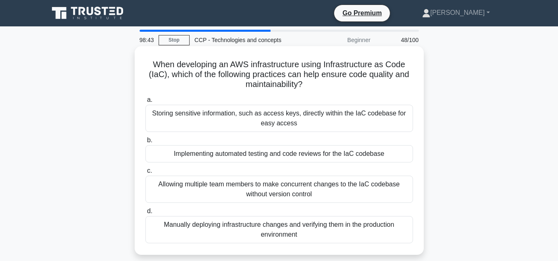
click at [258, 185] on div "Allowing multiple team members to make concurrent changes to the IaC codebase w…" at bounding box center [279, 189] width 268 height 27
click at [145, 174] on input "c. Allowing multiple team members to make concurrent changes to the IaC codebas…" at bounding box center [145, 170] width 0 height 5
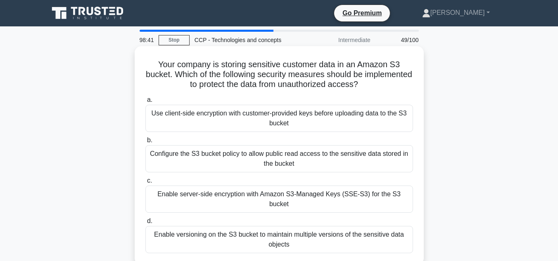
click at [265, 135] on div "a. Use client-side encryption with customer-provided keys before uploading data…" at bounding box center [278, 174] width 277 height 162
click at [268, 116] on div "Use client-side encryption with customer-provided keys before uploading data to…" at bounding box center [279, 118] width 268 height 27
click at [145, 103] on input "a. Use client-side encryption with customer-provided keys before uploading data…" at bounding box center [145, 99] width 0 height 5
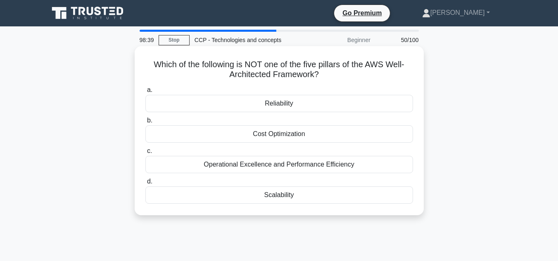
click at [263, 142] on div "Cost Optimization" at bounding box center [279, 134] width 268 height 17
click at [145, 123] on input "b. Cost Optimization" at bounding box center [145, 120] width 0 height 5
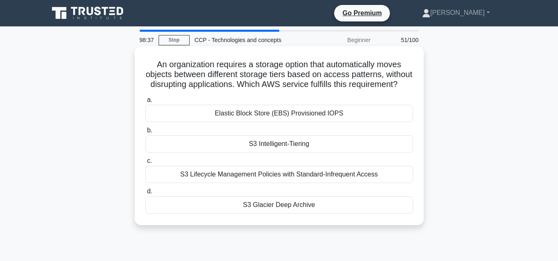
drag, startPoint x: 263, startPoint y: 142, endPoint x: 255, endPoint y: 157, distance: 17.4
click at [255, 153] on div "S3 Intelligent-Tiering" at bounding box center [279, 143] width 268 height 17
click at [145, 133] on input "b. S3 Intelligent-Tiering" at bounding box center [145, 130] width 0 height 5
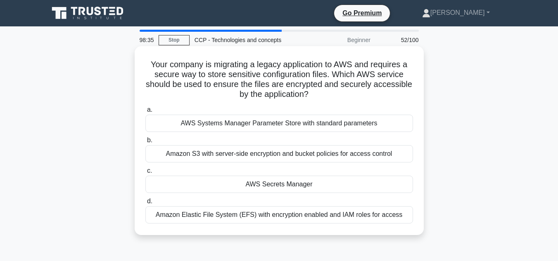
click at [243, 149] on div "Amazon S3 with server-side encryption and bucket policies for access control" at bounding box center [279, 153] width 268 height 17
click at [145, 143] on input "b. Amazon S3 with server-side encryption and bucket policies for access control" at bounding box center [145, 140] width 0 height 5
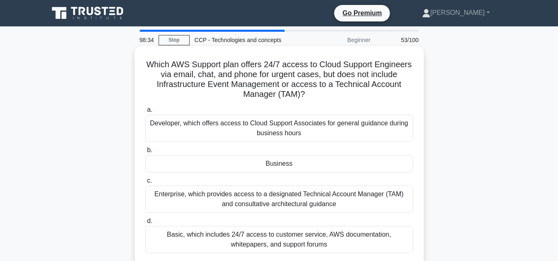
click at [256, 169] on div "Business" at bounding box center [279, 163] width 268 height 17
click at [145, 153] on input "b. Business" at bounding box center [145, 150] width 0 height 5
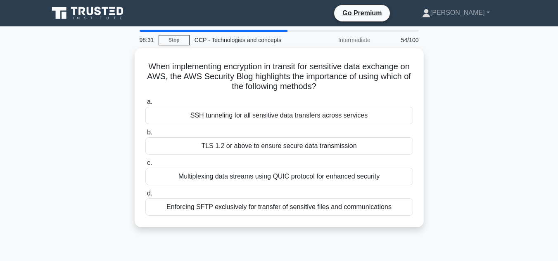
click at [253, 207] on div "Enforcing SFTP exclusively for transfer of sensitive files and communications" at bounding box center [279, 207] width 268 height 17
click at [145, 197] on input "d. Enforcing SFTP exclusively for transfer of sensitive files and communications" at bounding box center [145, 193] width 0 height 5
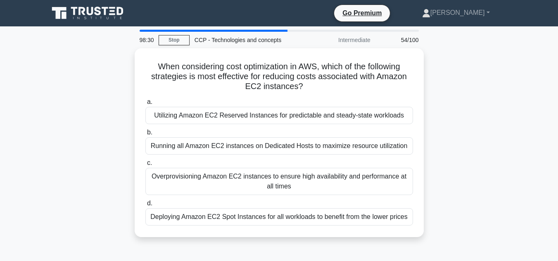
click at [253, 208] on div "Deploying Amazon EC2 Spot Instances for all workloads to benefit from the lower…" at bounding box center [279, 216] width 268 height 17
click at [145, 206] on input "d. Deploying Amazon EC2 Spot Instances for all workloads to benefit from the lo…" at bounding box center [145, 203] width 0 height 5
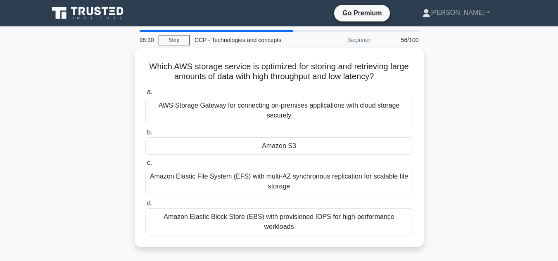
click at [253, 207] on label "d. Amazon Elastic Block Store (EBS) with provisioned IOPS for high-performance …" at bounding box center [279, 217] width 268 height 37
click at [145, 206] on input "d. Amazon Elastic Block Store (EBS) with provisioned IOPS for high-performance …" at bounding box center [145, 203] width 0 height 5
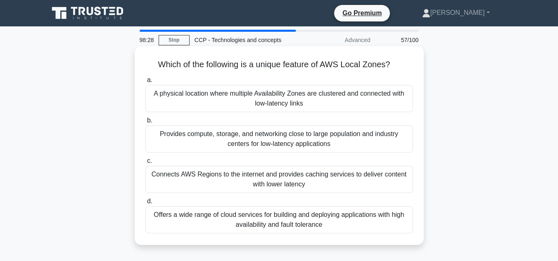
click at [264, 140] on div "Provides compute, storage, and networking close to large population and industr…" at bounding box center [279, 139] width 268 height 27
click at [145, 123] on input "b. Provides compute, storage, and networking close to large population and indu…" at bounding box center [145, 120] width 0 height 5
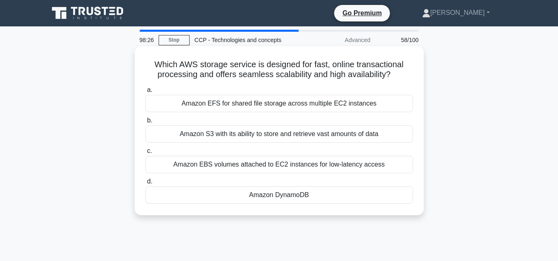
click at [275, 95] on label "a. Amazon EFS for shared file storage across multiple EC2 instances" at bounding box center [279, 98] width 268 height 27
click at [145, 93] on input "a. Amazon EFS for shared file storage across multiple EC2 instances" at bounding box center [145, 90] width 0 height 5
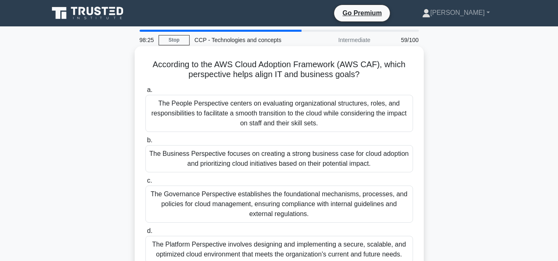
click at [256, 187] on div "The Governance Perspective establishes the foundational mechanisms, processes, …" at bounding box center [279, 204] width 268 height 37
click at [145, 184] on input "c. The Governance Perspective establishes the foundational mechanisms, processe…" at bounding box center [145, 180] width 0 height 5
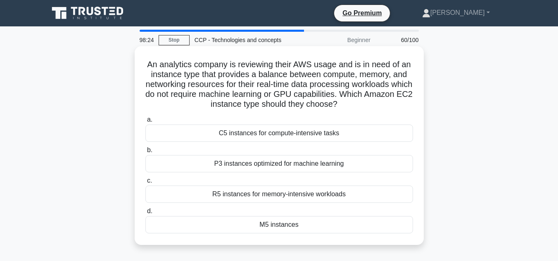
click at [256, 160] on div "P3 instances optimized for machine learning" at bounding box center [279, 163] width 268 height 17
click at [145, 153] on input "b. P3 instances optimized for machine learning" at bounding box center [145, 150] width 0 height 5
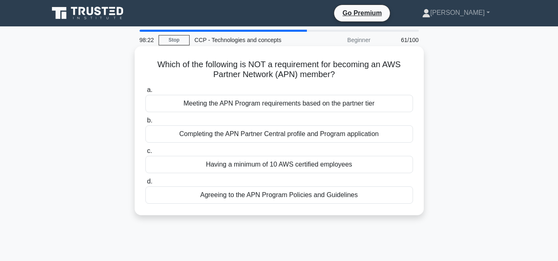
click at [251, 196] on div "Agreeing to the APN Program Policies and Guidelines" at bounding box center [279, 195] width 268 height 17
click at [145, 185] on input "d. Agreeing to the APN Program Policies and Guidelines" at bounding box center [145, 181] width 0 height 5
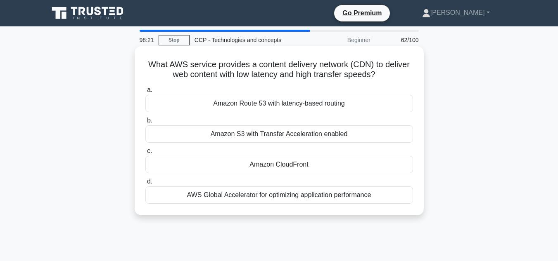
click at [265, 100] on div "Amazon Route 53 with latency-based routing" at bounding box center [279, 103] width 268 height 17
click at [145, 93] on input "a. Amazon Route 53 with latency-based routing" at bounding box center [145, 90] width 0 height 5
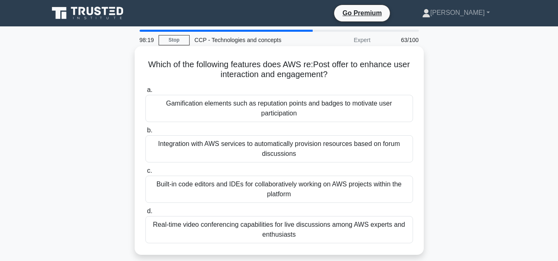
click at [249, 178] on div "Built-in code editors and IDEs for collaboratively working on AWS projects with…" at bounding box center [279, 189] width 268 height 27
click at [145, 174] on input "c. Built-in code editors and IDEs for collaboratively working on AWS projects w…" at bounding box center [145, 170] width 0 height 5
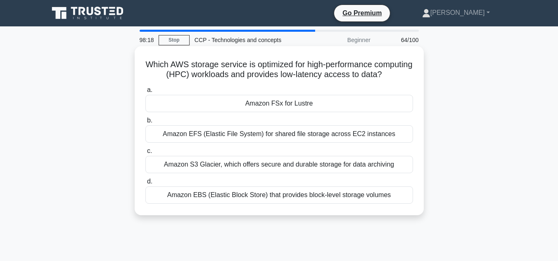
click at [254, 124] on div "a. Amazon FSx for Lustre b. Amazon EFS (Elastic File System) for shared file st…" at bounding box center [278, 144] width 277 height 122
click at [254, 112] on div "Amazon FSx for Lustre" at bounding box center [279, 103] width 268 height 17
click at [145, 93] on input "a. Amazon FSx for Lustre" at bounding box center [145, 90] width 0 height 5
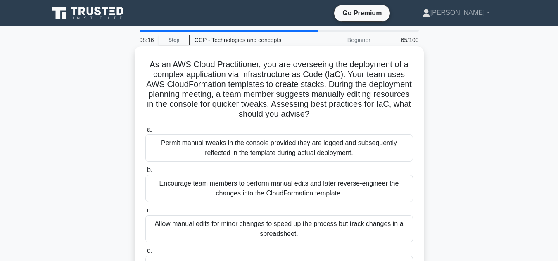
click at [250, 201] on div "Encourage team members to perform manual edits and later reverse-engineer the c…" at bounding box center [279, 188] width 268 height 27
click at [145, 173] on input "b. Encourage team members to perform manual edits and later reverse-engineer th…" at bounding box center [145, 170] width 0 height 5
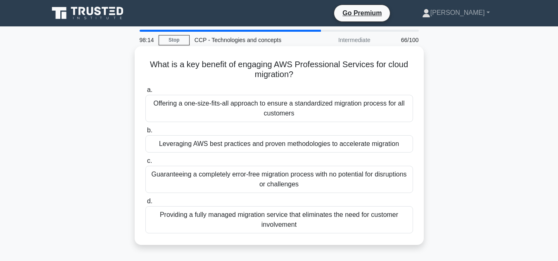
click at [250, 155] on div "a. Offering a one-size-fits-all approach to ensure a standardized migration pro…" at bounding box center [278, 159] width 277 height 152
click at [250, 141] on div "Leveraging AWS best practices and proven methodologies to accelerate migration" at bounding box center [279, 143] width 268 height 17
click at [145, 133] on input "b. Leveraging AWS best practices and proven methodologies to accelerate migrati…" at bounding box center [145, 130] width 0 height 5
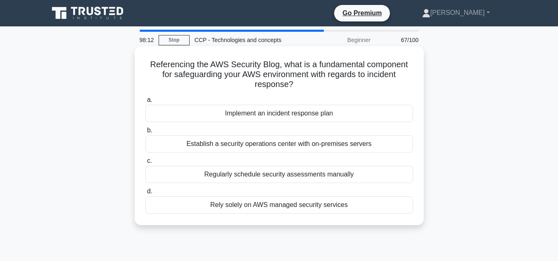
click at [243, 173] on div "Regularly schedule security assessments manually" at bounding box center [279, 174] width 268 height 17
click at [145, 164] on input "c. Regularly schedule security assessments manually" at bounding box center [145, 161] width 0 height 5
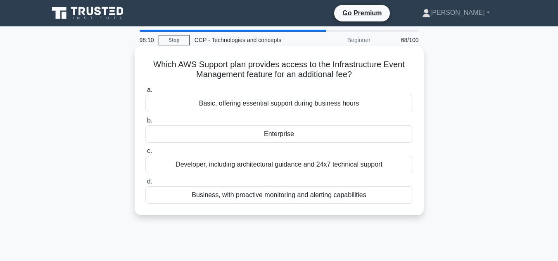
click at [244, 161] on div "Developer, including architectural guidance and 24x7 technical support" at bounding box center [279, 164] width 268 height 17
click at [145, 154] on input "c. Developer, including architectural guidance and 24x7 technical support" at bounding box center [145, 151] width 0 height 5
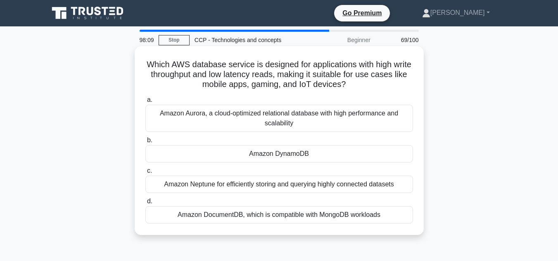
click at [249, 119] on div "Amazon Aurora, a cloud-optimized relational database with high performance and …" at bounding box center [279, 118] width 268 height 27
click at [145, 103] on input "a. Amazon Aurora, a cloud-optimized relational database with high performance a…" at bounding box center [145, 99] width 0 height 5
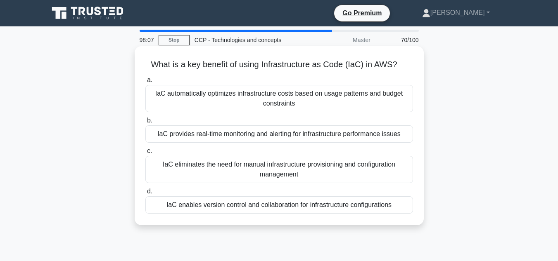
click at [231, 206] on div "IaC enables version control and collaboration for infrastructure configurations" at bounding box center [279, 205] width 268 height 17
click at [145, 194] on input "d. IaC enables version control and collaboration for infrastructure configurati…" at bounding box center [145, 191] width 0 height 5
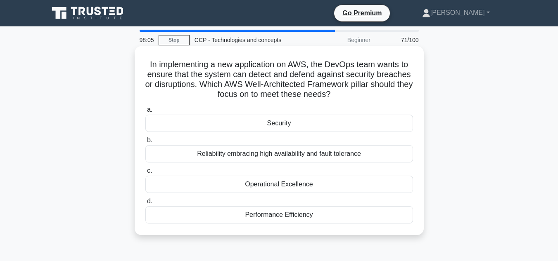
click at [242, 122] on div "Security" at bounding box center [279, 123] width 268 height 17
click at [145, 113] on input "a. Security" at bounding box center [145, 109] width 0 height 5
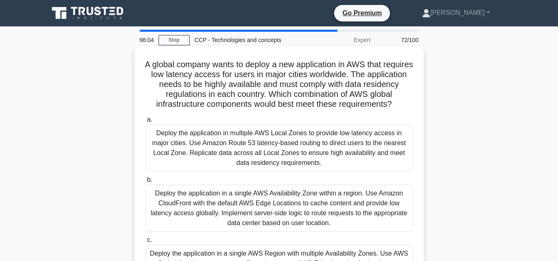
click at [228, 208] on div "Deploy the application in a single AWS Availability Zone within a region. Use A…" at bounding box center [279, 208] width 268 height 47
click at [145, 183] on input "b. Deploy the application in a single AWS Availability Zone within a region. Us…" at bounding box center [145, 180] width 0 height 5
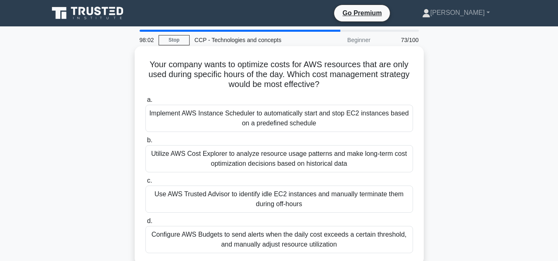
click at [237, 113] on div "Implement AWS Instance Scheduler to automatically start and stop EC2 instances …" at bounding box center [279, 118] width 268 height 27
click at [145, 103] on input "a. Implement AWS Instance Scheduler to automatically start and stop EC2 instanc…" at bounding box center [145, 99] width 0 height 5
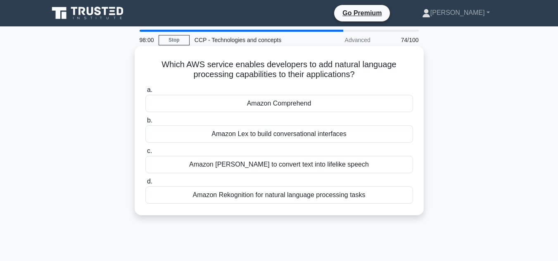
click at [225, 194] on div "Amazon Rekognition for natural language processing tasks" at bounding box center [279, 195] width 268 height 17
click at [145, 185] on input "d. Amazon Rekognition for natural language processing tasks" at bounding box center [145, 181] width 0 height 5
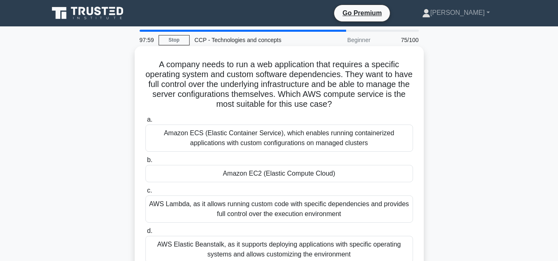
click at [226, 135] on div "Amazon ECS (Elastic Container Service), which enables running containerized app…" at bounding box center [279, 138] width 268 height 27
click at [145, 123] on input "a. Amazon ECS (Elastic Container Service), which enables running containerized …" at bounding box center [145, 119] width 0 height 5
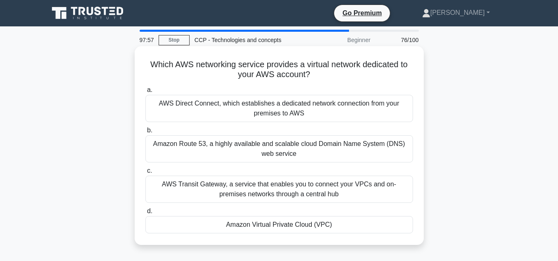
click at [216, 217] on div "Amazon Virtual Private Cloud (VPC)" at bounding box center [279, 224] width 268 height 17
click at [145, 214] on input "d. Amazon Virtual Private Cloud (VPC)" at bounding box center [145, 211] width 0 height 5
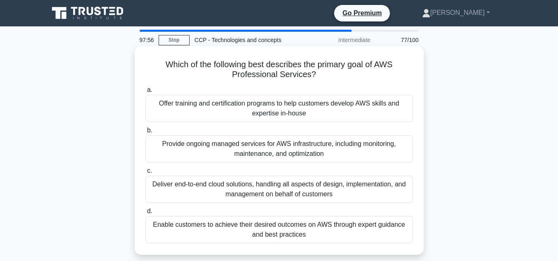
click at [226, 106] on div "Offer training and certification programs to help customers develop AWS skills …" at bounding box center [279, 108] width 268 height 27
click at [145, 93] on input "a. Offer training and certification programs to help customers develop AWS skil…" at bounding box center [145, 90] width 0 height 5
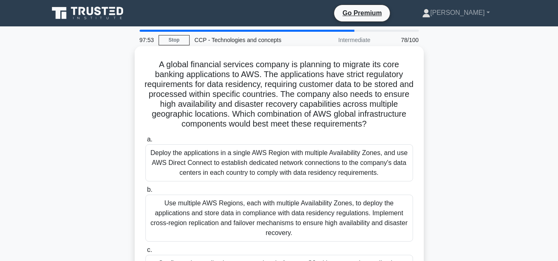
click at [211, 209] on div "Use multiple AWS Regions, each with multiple Availability Zones, to deploy the …" at bounding box center [279, 218] width 268 height 47
click at [145, 193] on input "b. Use multiple AWS Regions, each with multiple Availability Zones, to deploy t…" at bounding box center [145, 189] width 0 height 5
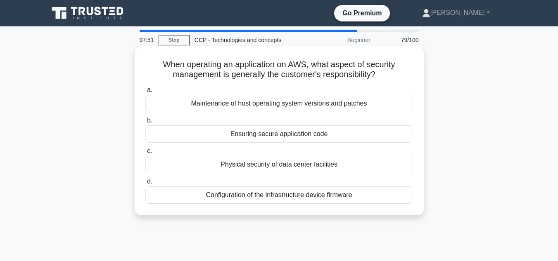
click at [217, 162] on div "Physical security of data center facilities" at bounding box center [279, 164] width 268 height 17
click at [145, 154] on input "c. Physical security of data center facilities" at bounding box center [145, 151] width 0 height 5
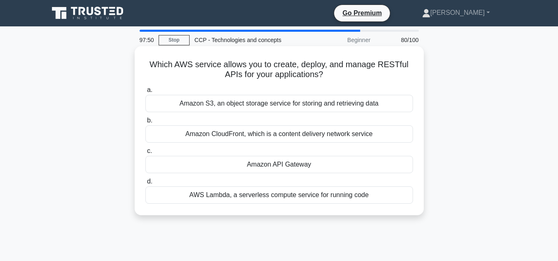
click at [220, 191] on div "AWS Lambda, a serverless compute service for running code" at bounding box center [279, 195] width 268 height 17
click at [145, 185] on input "d. AWS Lambda, a serverless compute service for running code" at bounding box center [145, 181] width 0 height 5
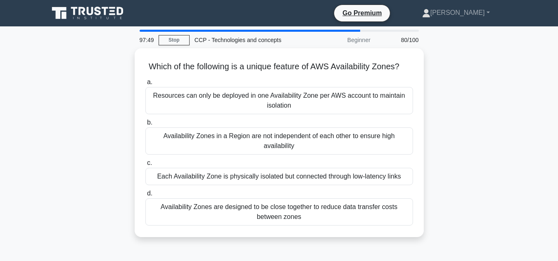
click at [220, 185] on div "Each Availability Zone is physically isolated but connected through low-latency…" at bounding box center [279, 176] width 268 height 17
click at [145, 166] on input "c. Each Availability Zone is physically isolated but connected through low-late…" at bounding box center [145, 163] width 0 height 5
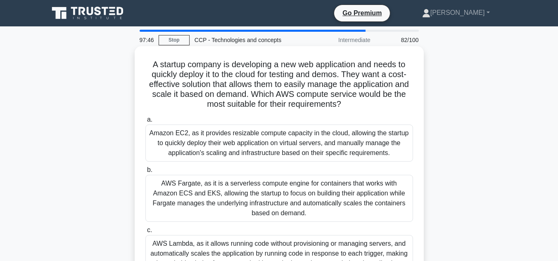
click at [233, 145] on div "Amazon EC2, as it provides resizable compute capacity in the cloud, allowing th…" at bounding box center [279, 143] width 268 height 37
click at [145, 123] on input "a. Amazon EC2, as it provides resizable compute capacity in the cloud, allowing…" at bounding box center [145, 119] width 0 height 5
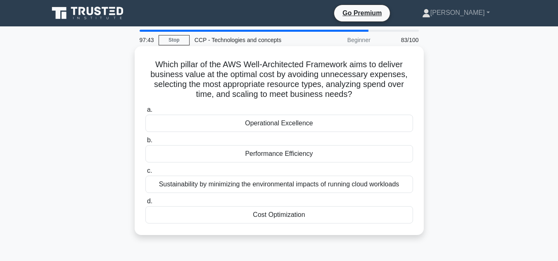
click at [240, 179] on div "Sustainability by minimizing the environmental impacts of running cloud workloa…" at bounding box center [279, 184] width 268 height 17
click at [145, 174] on input "c. Sustainability by minimizing the environmental impacts of running cloud work…" at bounding box center [145, 170] width 0 height 5
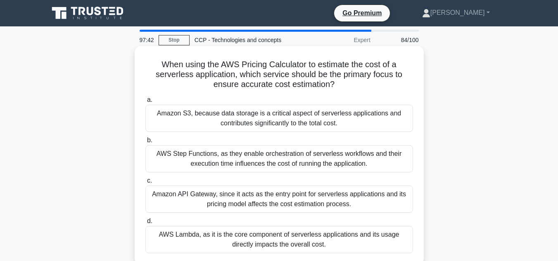
click at [240, 133] on div "a. Amazon S3, because data storage is a critical aspect of serverless applicati…" at bounding box center [278, 174] width 277 height 162
click at [240, 123] on div "Amazon S3, because data storage is a critical aspect of serverless applications…" at bounding box center [279, 118] width 268 height 27
click at [145, 103] on input "a. Amazon S3, because data storage is a critical aspect of serverless applicati…" at bounding box center [145, 99] width 0 height 5
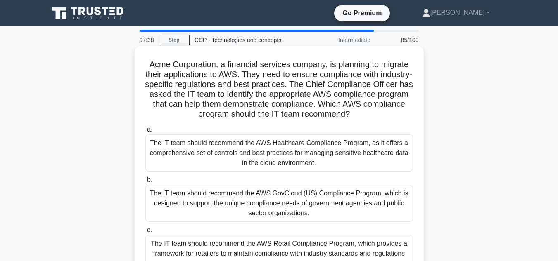
click at [232, 168] on div "The IT team should recommend the AWS Healthcare Compliance Program, as it offer…" at bounding box center [279, 153] width 268 height 37
click at [145, 133] on input "a. The IT team should recommend the AWS Healthcare Compliance Program, as it of…" at bounding box center [145, 129] width 0 height 5
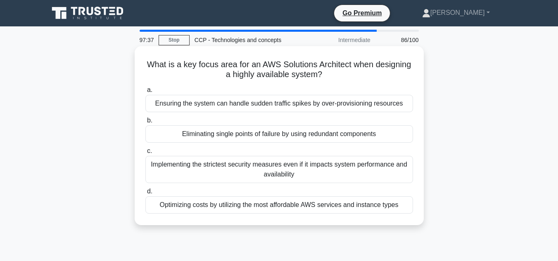
click at [228, 173] on div "Implementing the strictest security measures even if it impacts system performa…" at bounding box center [279, 169] width 268 height 27
click at [145, 154] on input "c. Implementing the strictest security measures even if it impacts system perfo…" at bounding box center [145, 151] width 0 height 5
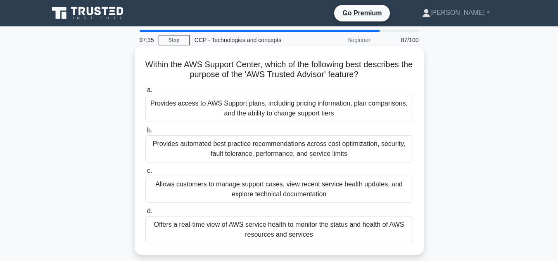
click at [242, 98] on div "Provides access to AWS Support plans, including pricing information, plan compa…" at bounding box center [279, 108] width 268 height 27
click at [145, 93] on input "a. Provides access to AWS Support plans, including pricing information, plan co…" at bounding box center [145, 90] width 0 height 5
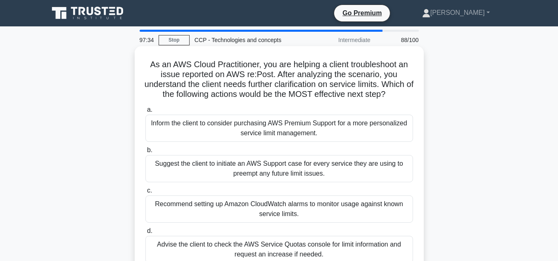
click at [230, 175] on div "Suggest the client to initiate an AWS Support case for every service they are u…" at bounding box center [279, 168] width 268 height 27
click at [145, 153] on input "b. Suggest the client to initiate an AWS Support case for every service they ar…" at bounding box center [145, 150] width 0 height 5
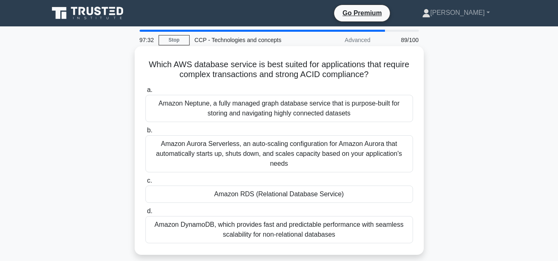
click at [243, 100] on div "Amazon Neptune, a fully managed graph database service that is purpose-built fo…" at bounding box center [279, 108] width 268 height 27
click at [145, 93] on input "a. Amazon Neptune, a fully managed graph database service that is purpose-built…" at bounding box center [145, 90] width 0 height 5
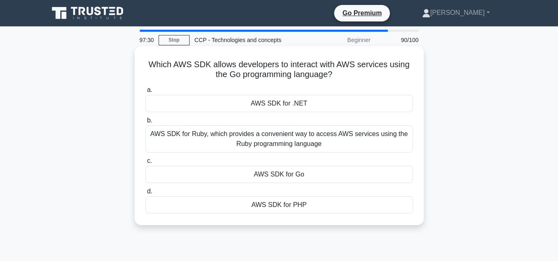
click at [232, 163] on label "c. AWS SDK for Go" at bounding box center [279, 169] width 268 height 27
click at [145, 163] on input "c. AWS SDK for Go" at bounding box center [145, 161] width 0 height 5
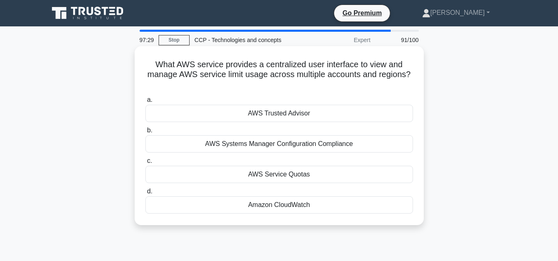
click at [242, 114] on div "AWS Trusted Advisor" at bounding box center [279, 113] width 268 height 17
click at [145, 103] on input "a. AWS Trusted Advisor" at bounding box center [145, 99] width 0 height 5
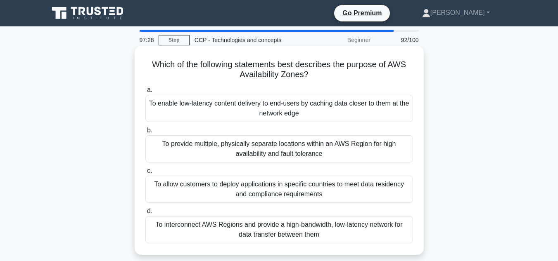
click at [234, 168] on label "c. To allow customers to deploy applications in specific countries to meet data…" at bounding box center [279, 184] width 268 height 37
click at [145, 168] on input "c. To allow customers to deploy applications in specific countries to meet data…" at bounding box center [145, 170] width 0 height 5
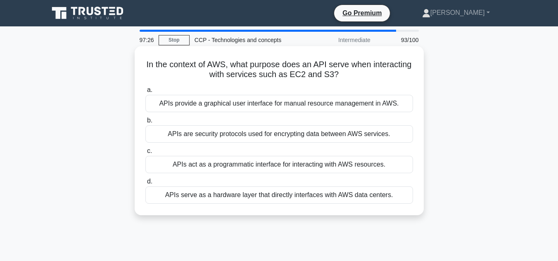
click at [240, 109] on div "APIs provide a graphical user interface for manual resource management in AWS." at bounding box center [279, 103] width 268 height 17
click at [145, 93] on input "a. APIs provide a graphical user interface for manual resource management in AW…" at bounding box center [145, 90] width 0 height 5
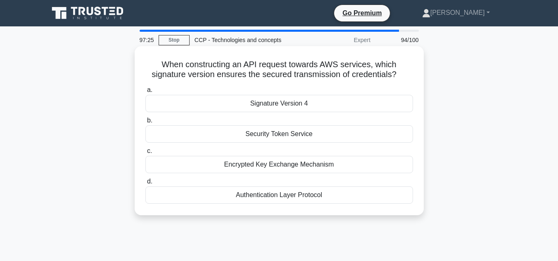
click at [229, 164] on div "Encrypted Key Exchange Mechanism" at bounding box center [279, 164] width 268 height 17
click at [145, 154] on input "c. Encrypted Key Exchange Mechanism" at bounding box center [145, 151] width 0 height 5
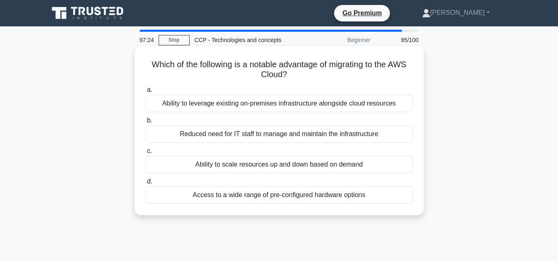
click at [238, 108] on div "Ability to leverage existing on-premises infrastructure alongside cloud resourc…" at bounding box center [279, 103] width 268 height 17
click at [145, 93] on input "a. Ability to leverage existing on-premises infrastructure alongside cloud reso…" at bounding box center [145, 90] width 0 height 5
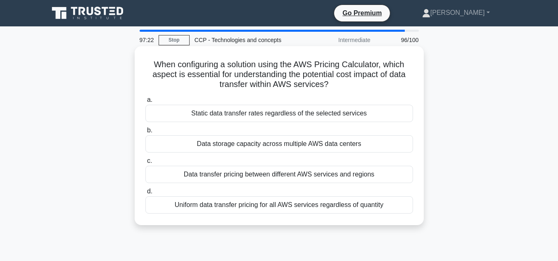
click at [225, 197] on div "Uniform data transfer pricing for all AWS services regardless of quantity" at bounding box center [279, 205] width 268 height 17
click at [145, 194] on input "d. Uniform data transfer pricing for all AWS services regardless of quantity" at bounding box center [145, 191] width 0 height 5
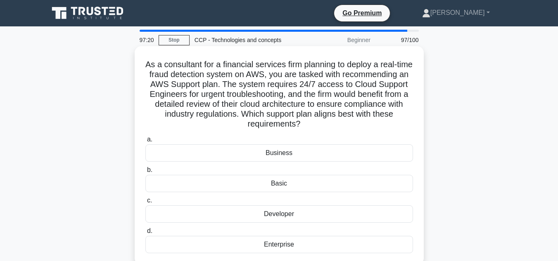
click at [251, 152] on div "Business" at bounding box center [279, 153] width 268 height 17
click at [145, 142] on input "a. Business" at bounding box center [145, 139] width 0 height 5
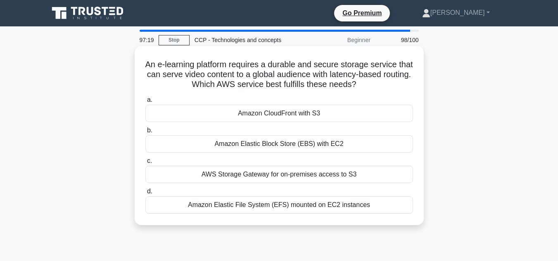
click at [250, 140] on div "Amazon Elastic Block Store (EBS) with EC2" at bounding box center [279, 143] width 268 height 17
click at [145, 133] on input "b. Amazon Elastic Block Store (EBS) with EC2" at bounding box center [145, 130] width 0 height 5
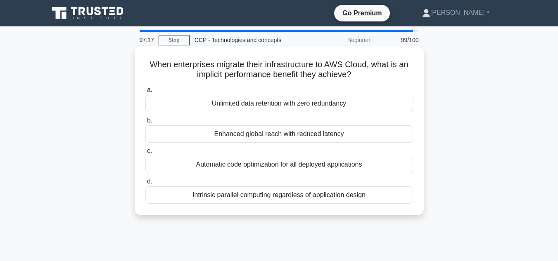
click at [245, 160] on div "Automatic code optimization for all deployed applications" at bounding box center [279, 164] width 268 height 17
click at [145, 154] on input "c. Automatic code optimization for all deployed applications" at bounding box center [145, 151] width 0 height 5
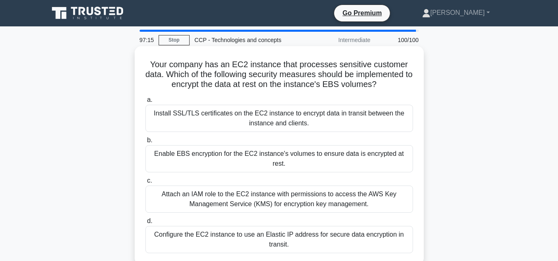
click at [245, 161] on div "Enable EBS encryption for the EC2 instance's volumes to ensure data is encrypte…" at bounding box center [279, 158] width 268 height 27
click at [145, 143] on input "b. Enable EBS encryption for the EC2 instance's volumes to ensure data is encry…" at bounding box center [145, 140] width 0 height 5
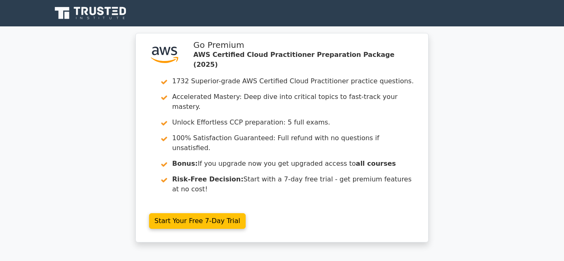
click at [245, 213] on link "Start Your Free 7-Day Trial" at bounding box center [197, 221] width 97 height 16
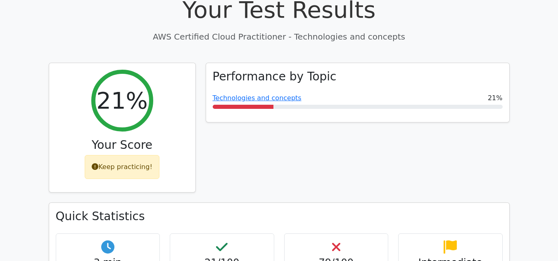
scroll to position [276, 0]
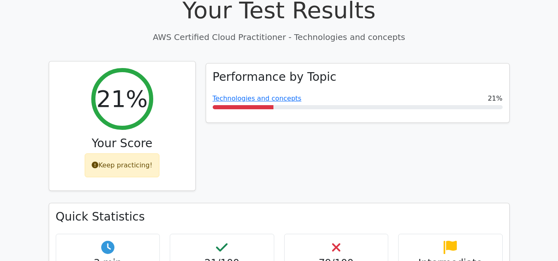
click at [140, 154] on div "Keep practicing!" at bounding box center [122, 166] width 75 height 24
